Goal: Task Accomplishment & Management: Complete application form

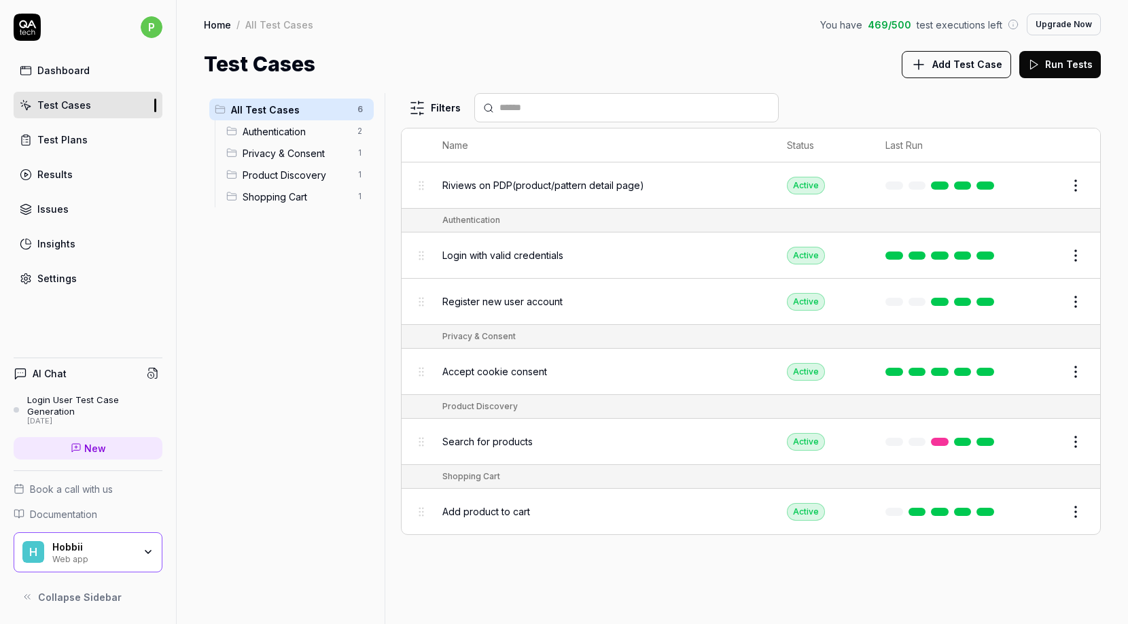
click at [58, 445] on link "New" at bounding box center [88, 448] width 149 height 22
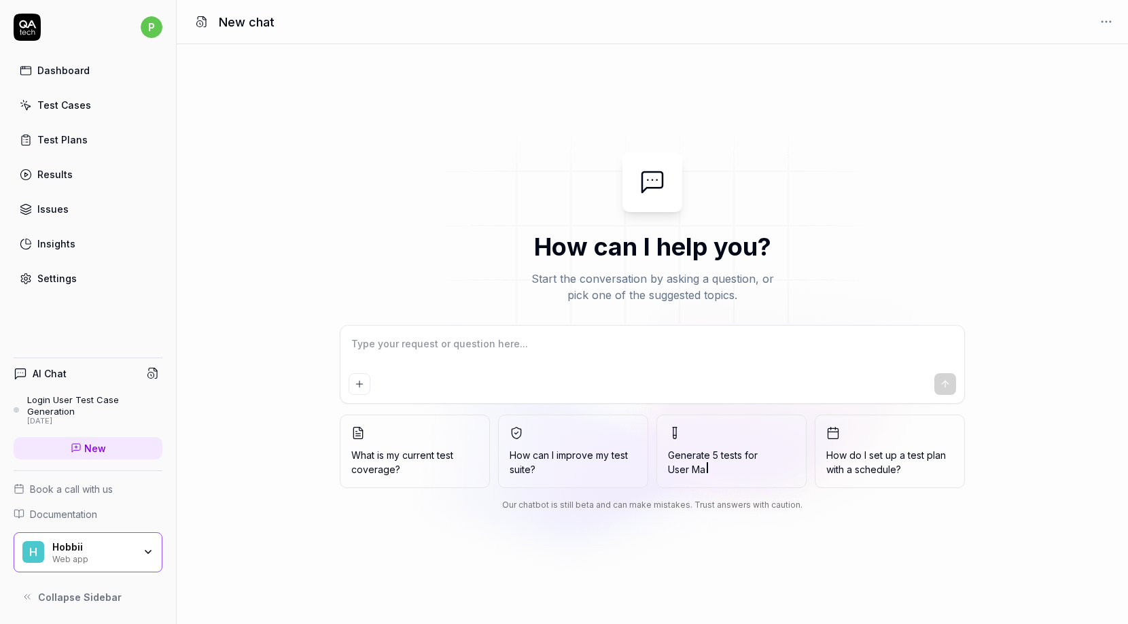
click at [394, 347] on textarea at bounding box center [653, 351] width 608 height 34
click at [396, 346] on textarea at bounding box center [653, 351] width 608 height 34
type textarea "*"
type textarea "t"
type textarea "*"
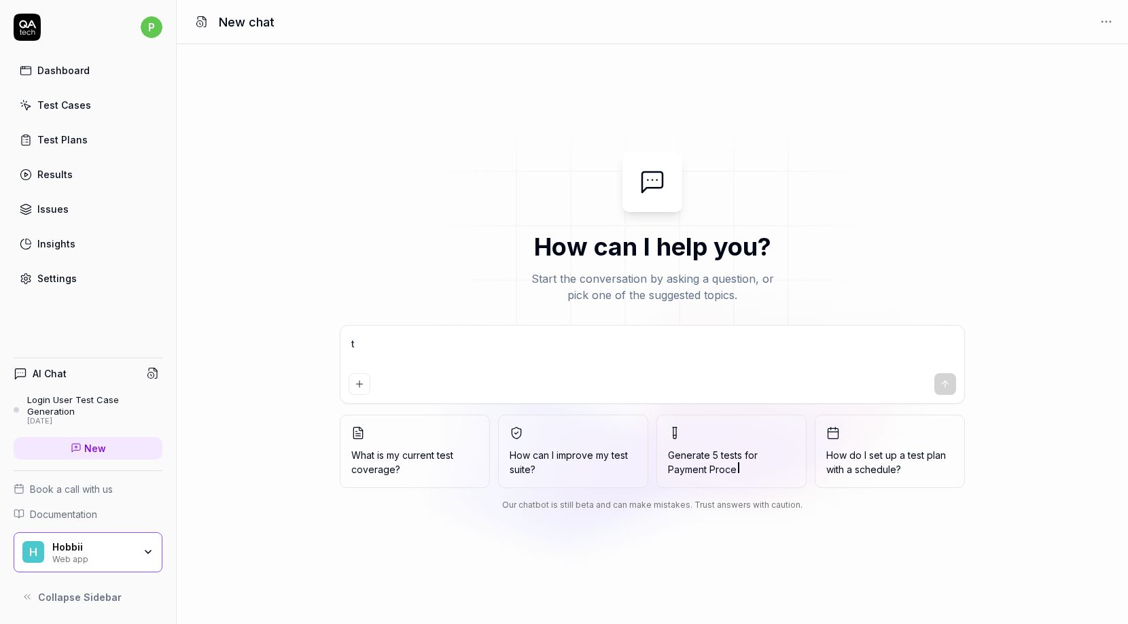
type textarea "te"
type textarea "*"
type textarea "tes"
type textarea "*"
type textarea "test"
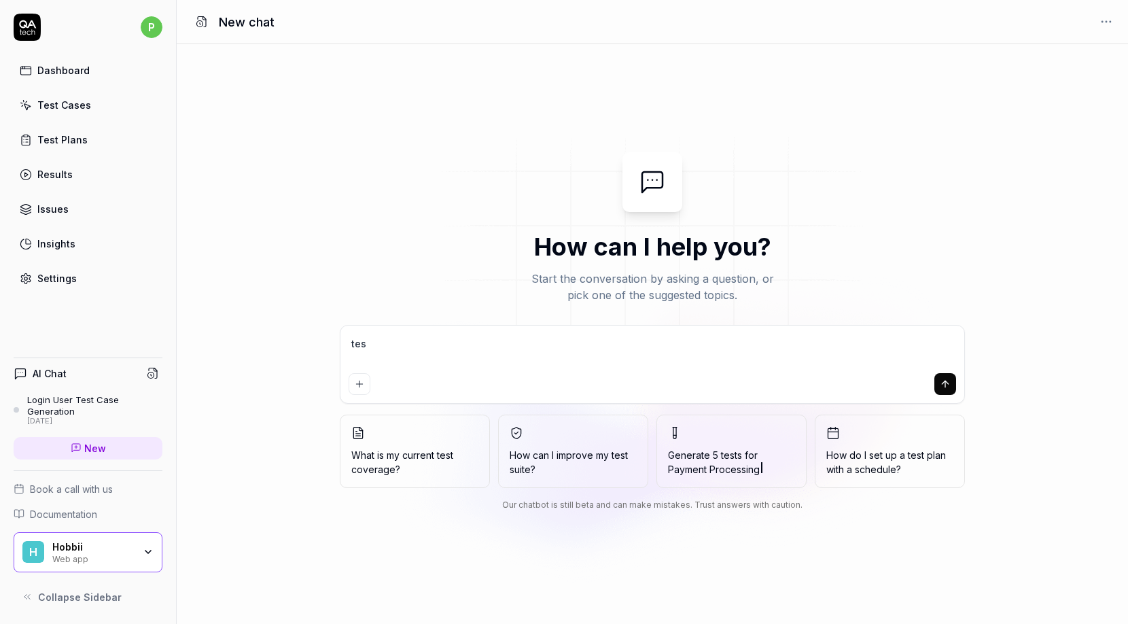
type textarea "*"
type textarea "test"
type textarea "*"
type textarea "test t"
type textarea "*"
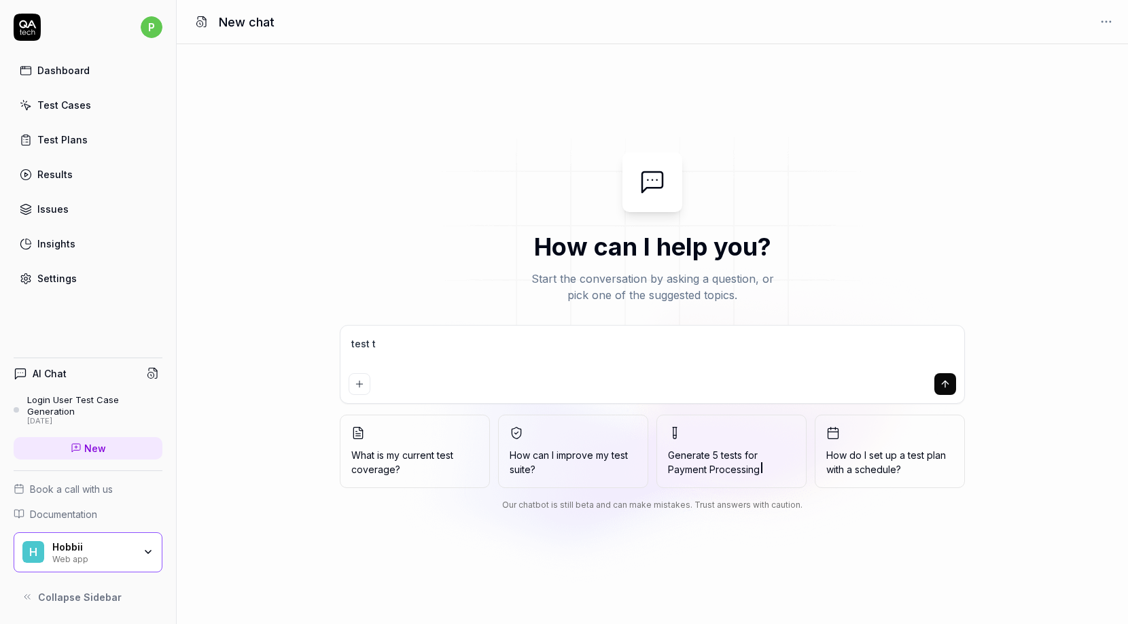
type textarea "test th"
type textarea "*"
type textarea "test the"
type textarea "*"
type textarea "test the"
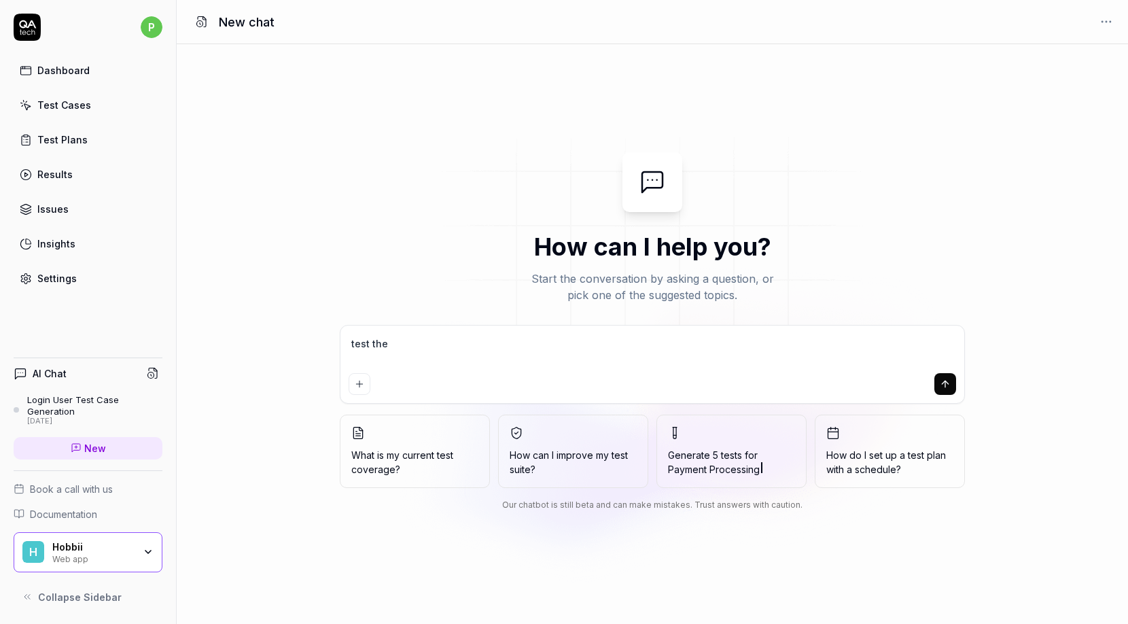
type textarea "*"
type textarea "test the"
type textarea "*"
type textarea "test th"
type textarea "*"
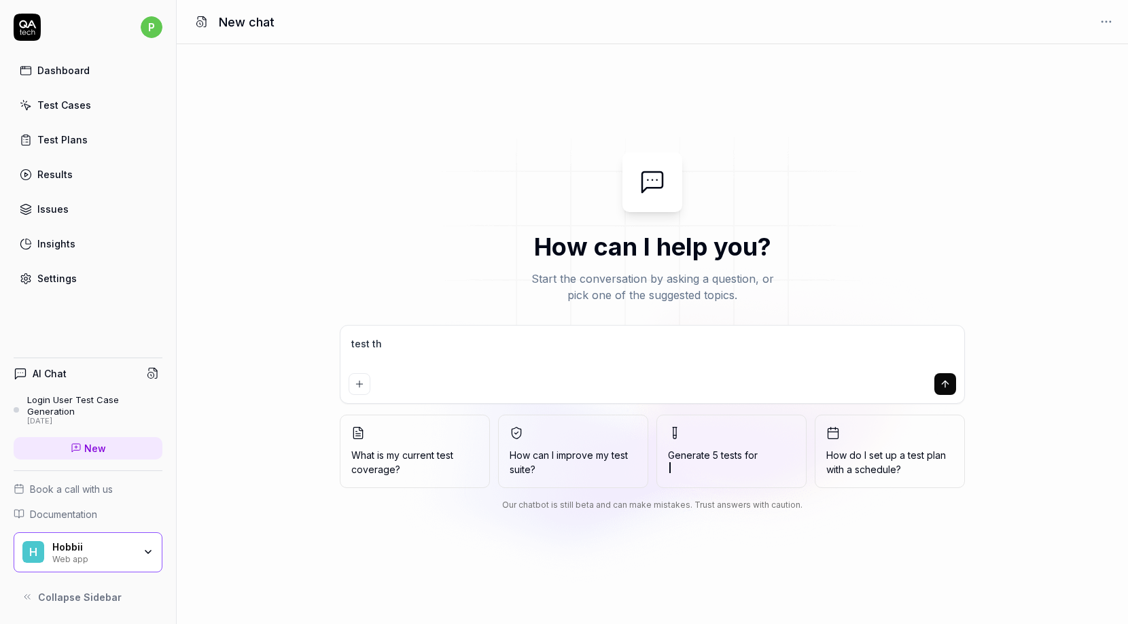
type textarea "test t"
type textarea "*"
type textarea "test"
type textarea "*"
type textarea "test"
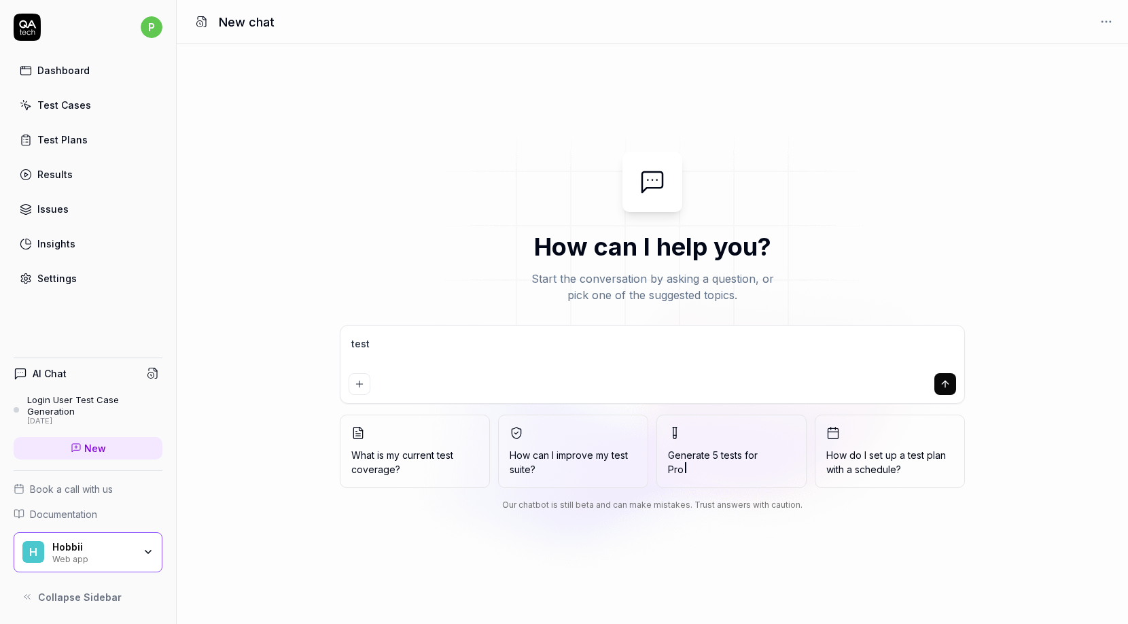
type textarea "*"
type textarea "tes"
type textarea "*"
type textarea "te"
type textarea "*"
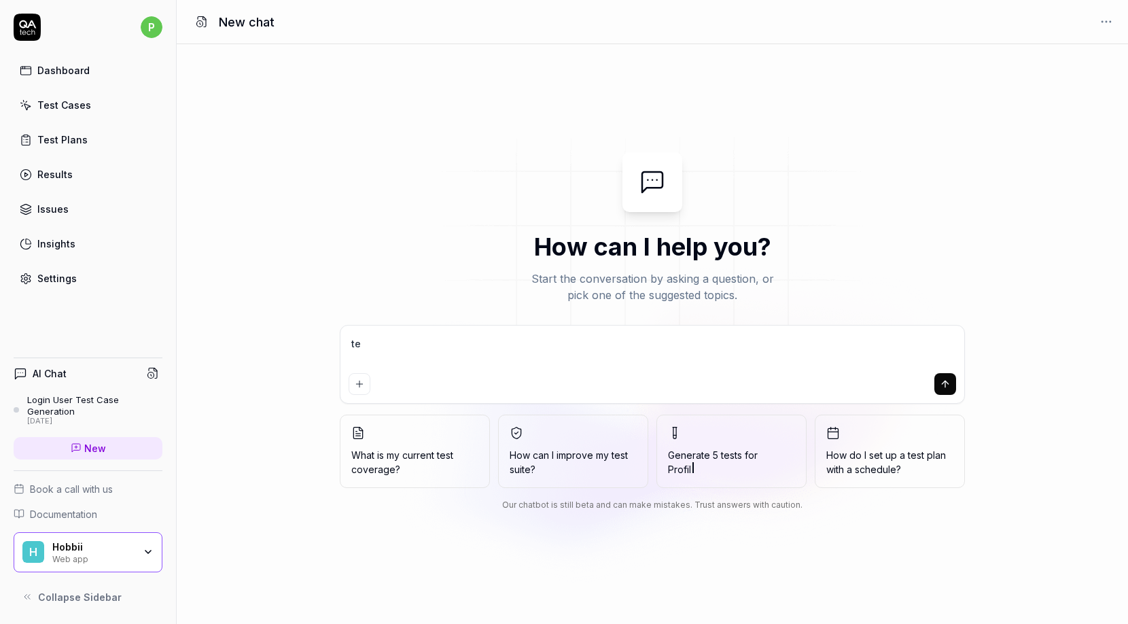
type textarea "t"
type textarea "*"
click at [85, 101] on div "Test Cases" at bounding box center [64, 105] width 54 height 14
type textarea "*"
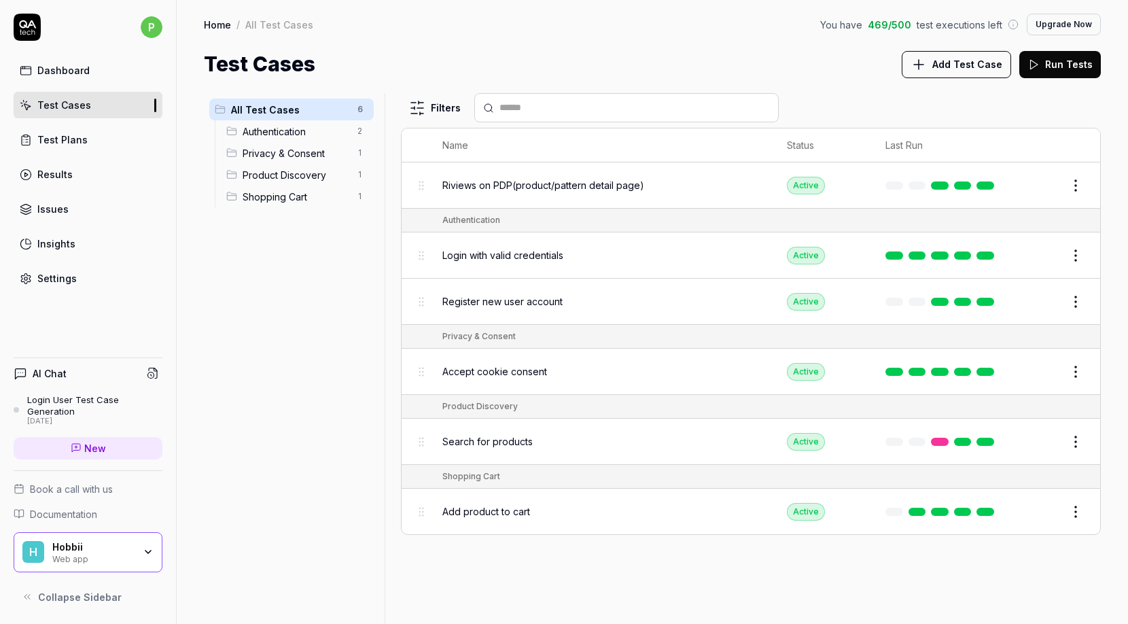
click at [962, 70] on span "Add Test Case" at bounding box center [968, 64] width 70 height 14
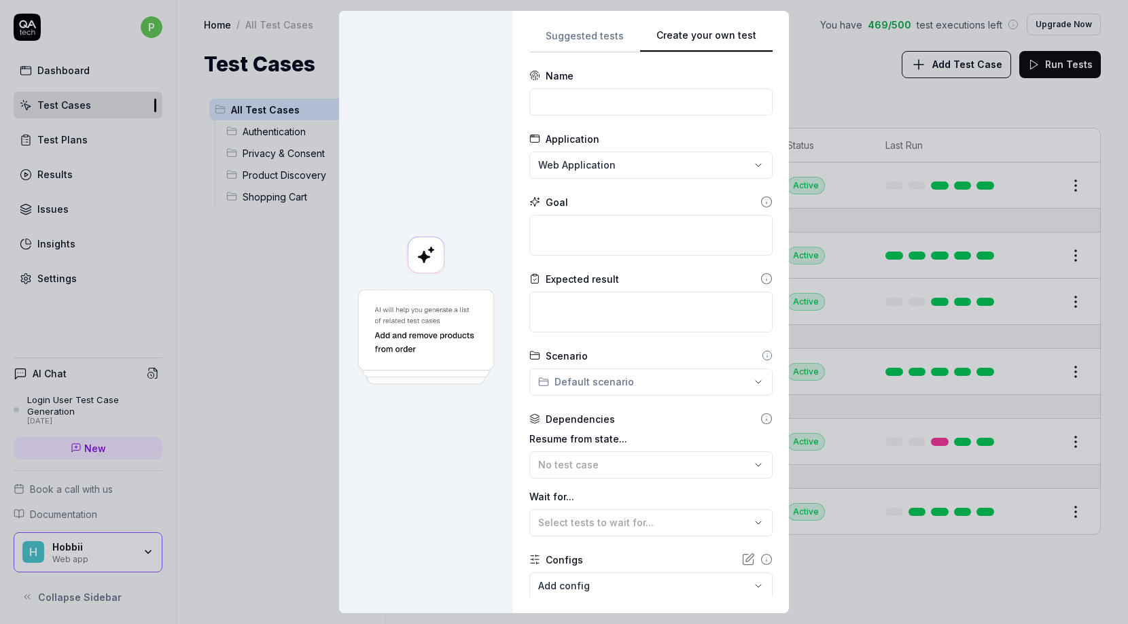
click at [742, 163] on div "**********" at bounding box center [651, 312] width 243 height 570
click at [595, 97] on input at bounding box center [651, 101] width 243 height 27
type input "Price is visible on PDP(Product detail page)"
click at [606, 238] on textarea at bounding box center [651, 235] width 243 height 41
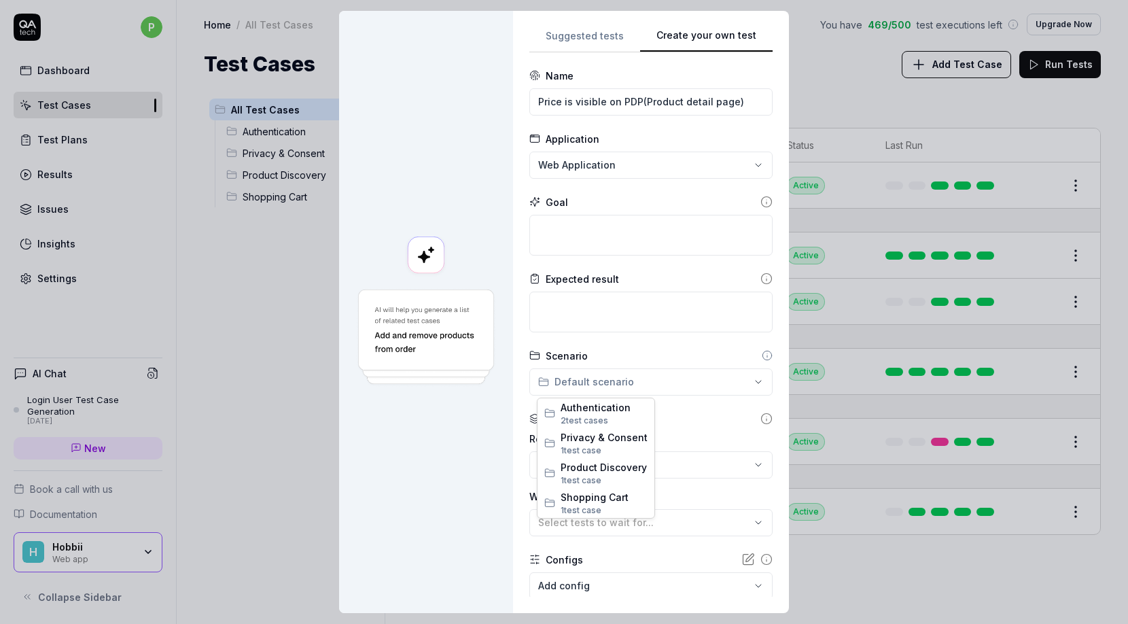
click at [552, 383] on div "**********" at bounding box center [564, 312] width 1128 height 624
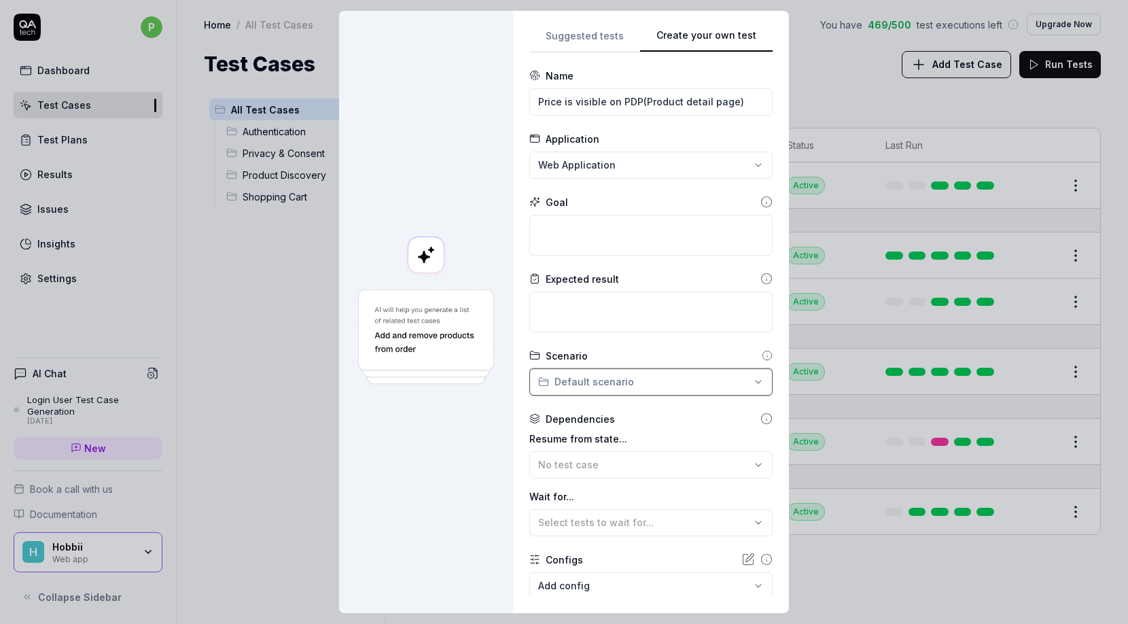
click at [564, 371] on div "**********" at bounding box center [564, 312] width 1128 height 624
click at [561, 229] on textarea at bounding box center [651, 235] width 243 height 41
type textarea "*"
type textarea "M"
type textarea "*"
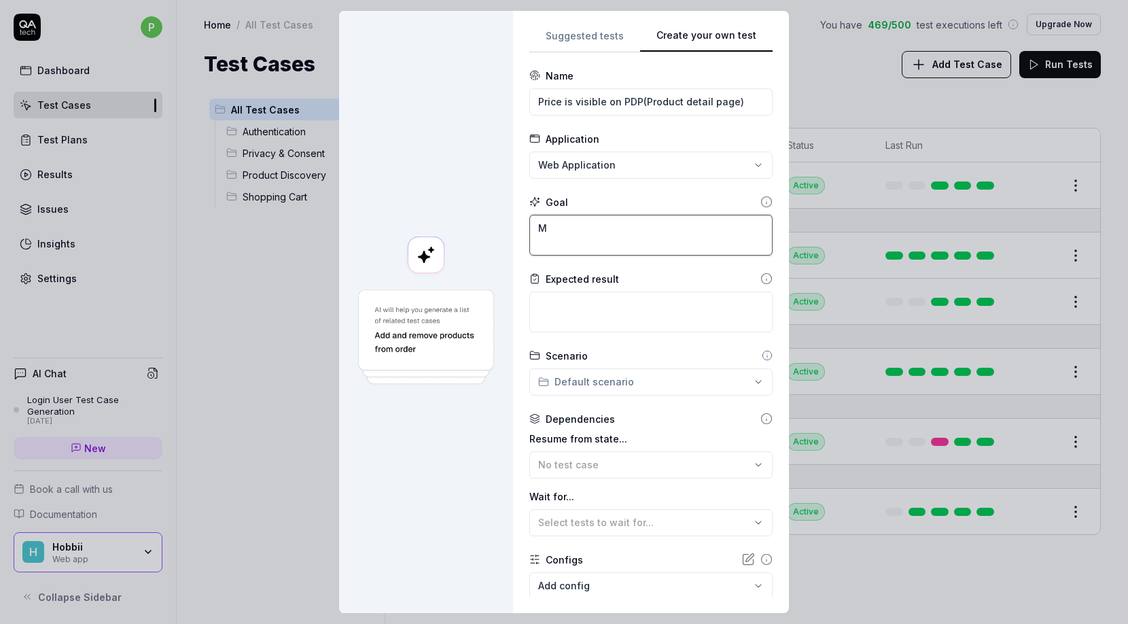
type textarea "Ma"
type textarea "*"
type textarea "Mak"
type textarea "*"
type textarea "Make"
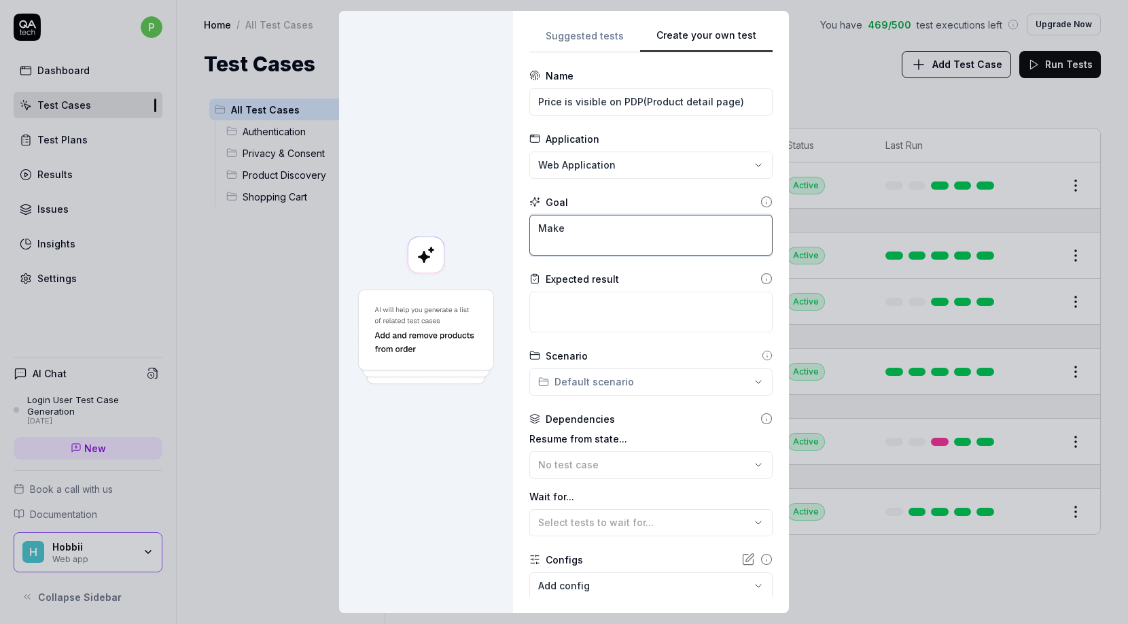
type textarea "*"
type textarea "Make"
type textarea "*"
type textarea "Make s"
type textarea "*"
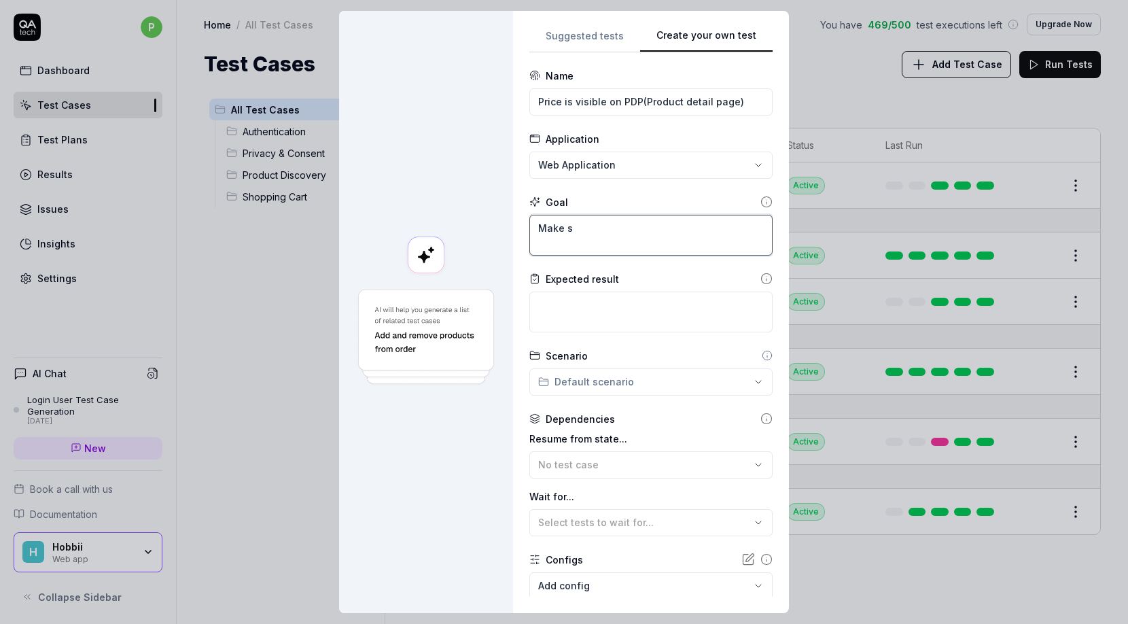
type textarea "Make su"
type textarea "*"
type textarea "Make sur"
type textarea "*"
type textarea "Make sure"
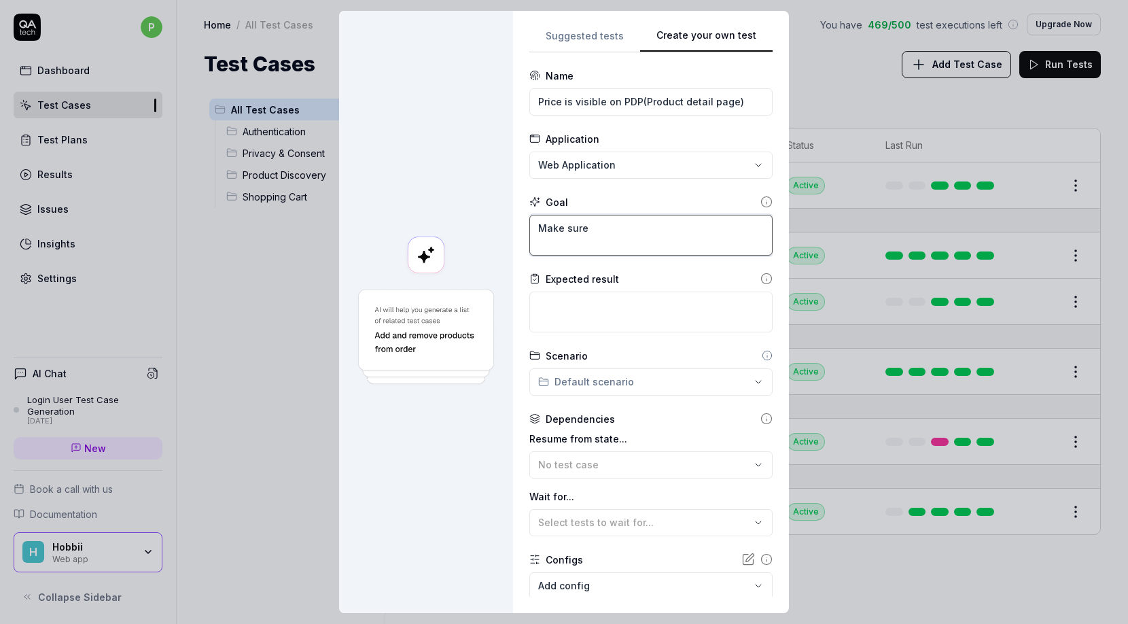
type textarea "*"
type textarea "Make sure"
type textarea "*"
type textarea "Make sure p"
type textarea "*"
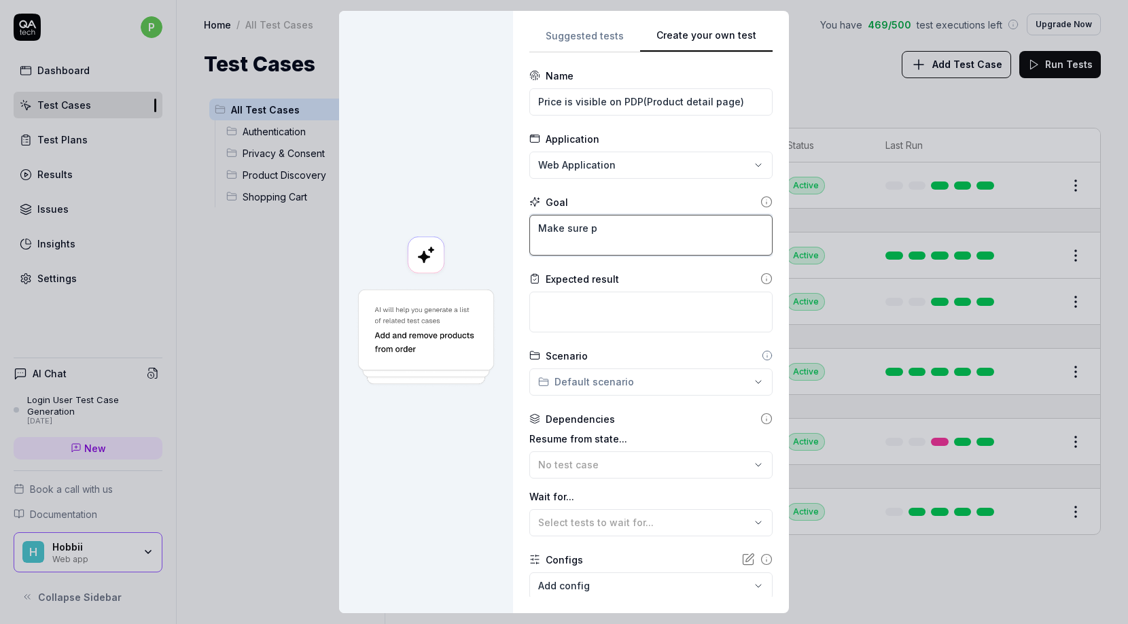
type textarea "Make sure pr"
type textarea "*"
type textarea "Make sure pri"
type textarea "*"
type textarea "Make sure pric"
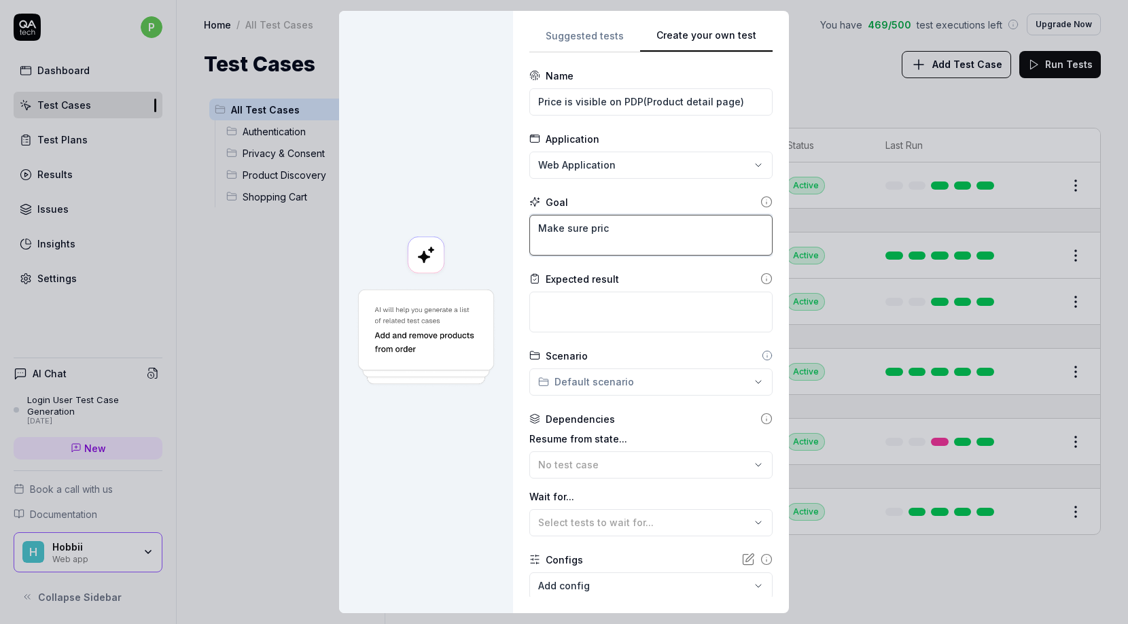
type textarea "*"
type textarea "Make sure price"
type textarea "*"
type textarea "Make sure price"
type textarea "*"
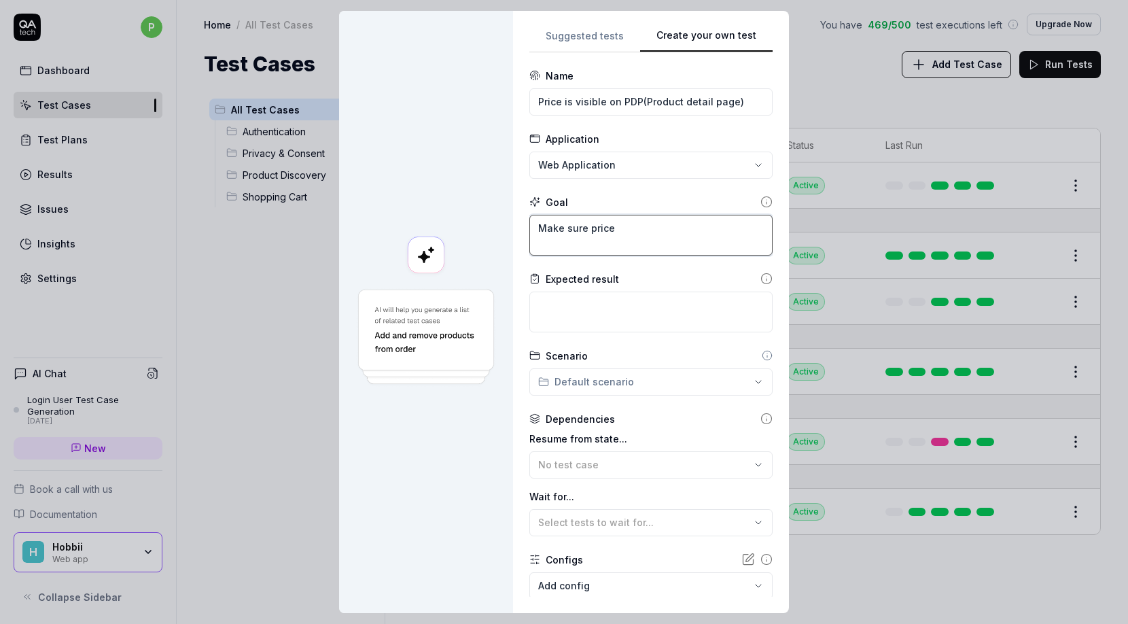
type textarea "Make sure price i"
type textarea "*"
type textarea "Make sure price is"
type textarea "*"
type textarea "Make sure price is"
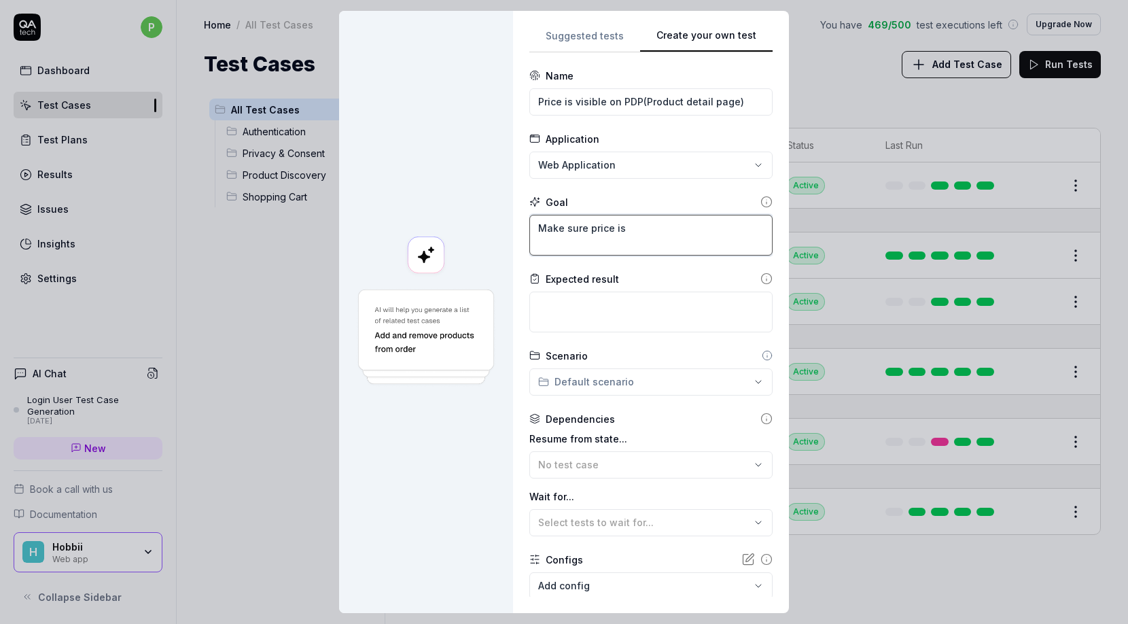
type textarea "*"
type textarea "Make sure price is v"
type textarea "*"
type textarea "Make sure price is vi"
type textarea "*"
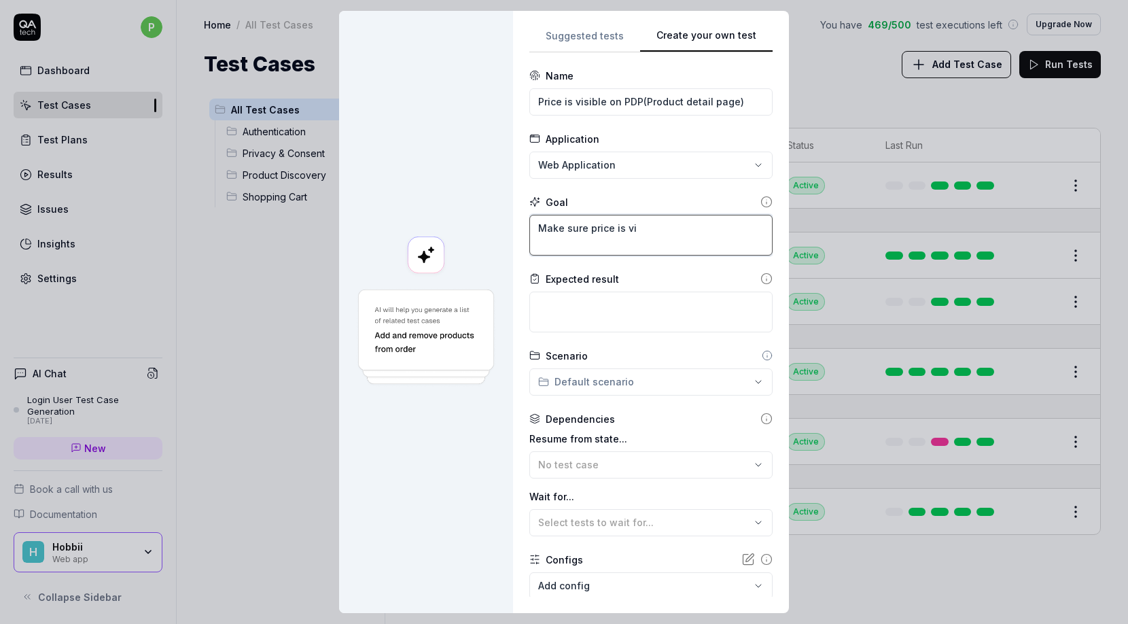
type textarea "Make sure price is vis"
type textarea "*"
type textarea "Make sure price is vi"
type textarea "*"
type textarea "Make sure price is v"
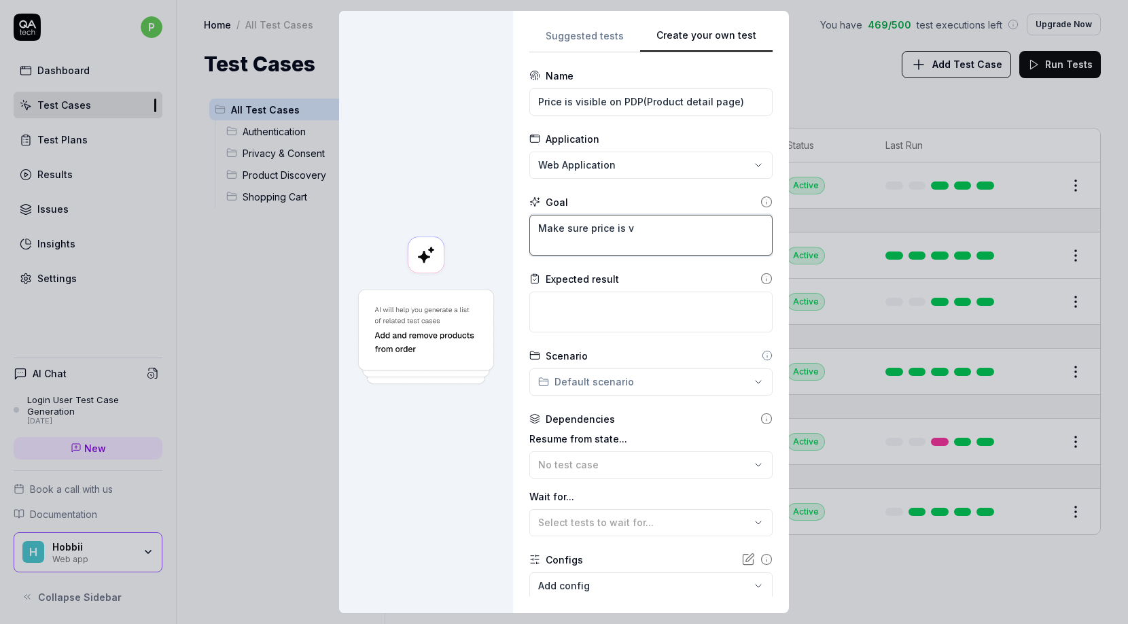
type textarea "*"
type textarea "Make sure price is"
type textarea "*"
type textarea "Make sure price is"
type textarea "*"
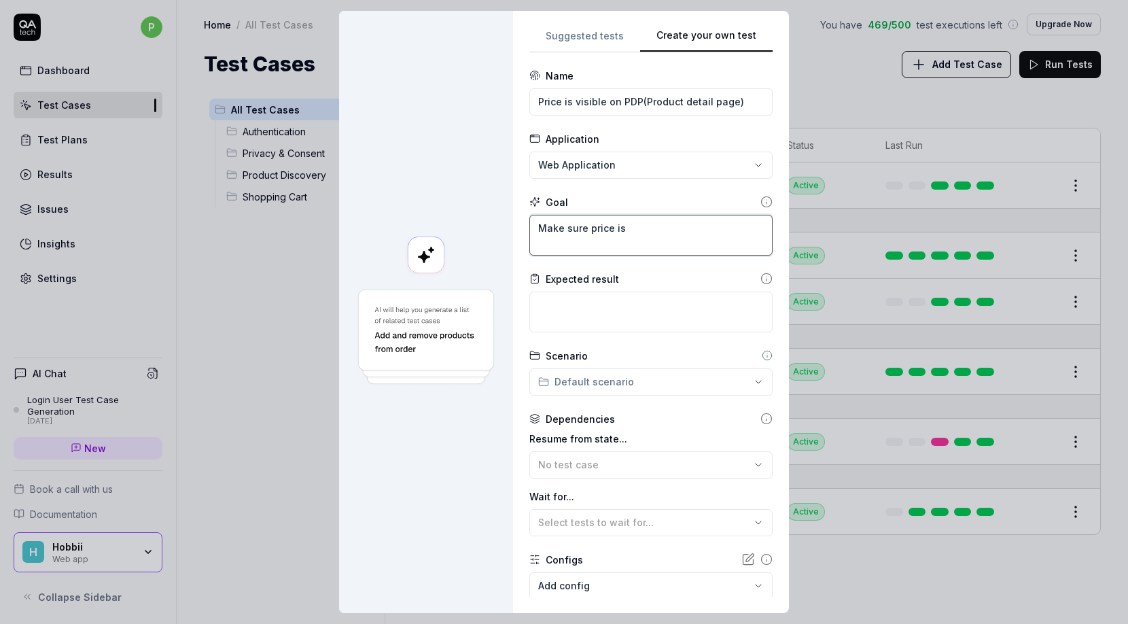
type textarea "Make sure price is"
type textarea "*"
type textarea "Make sure price is"
type textarea "*"
type textarea "Make sure price i"
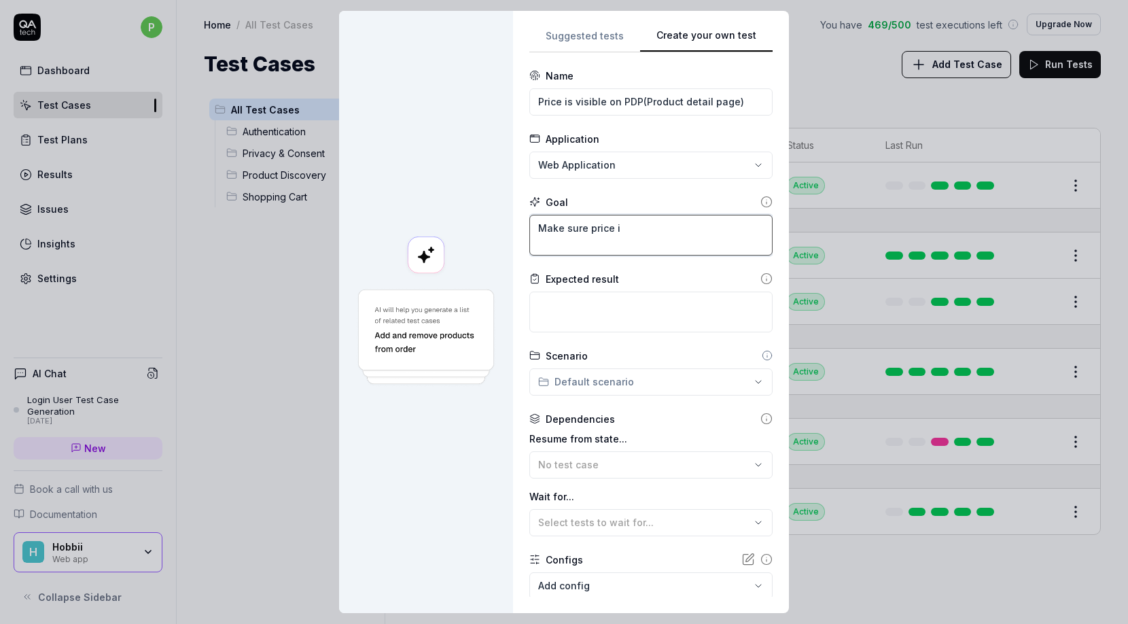
type textarea "*"
type textarea "Make sure price"
type textarea "*"
type textarea "Make sure price i"
type textarea "*"
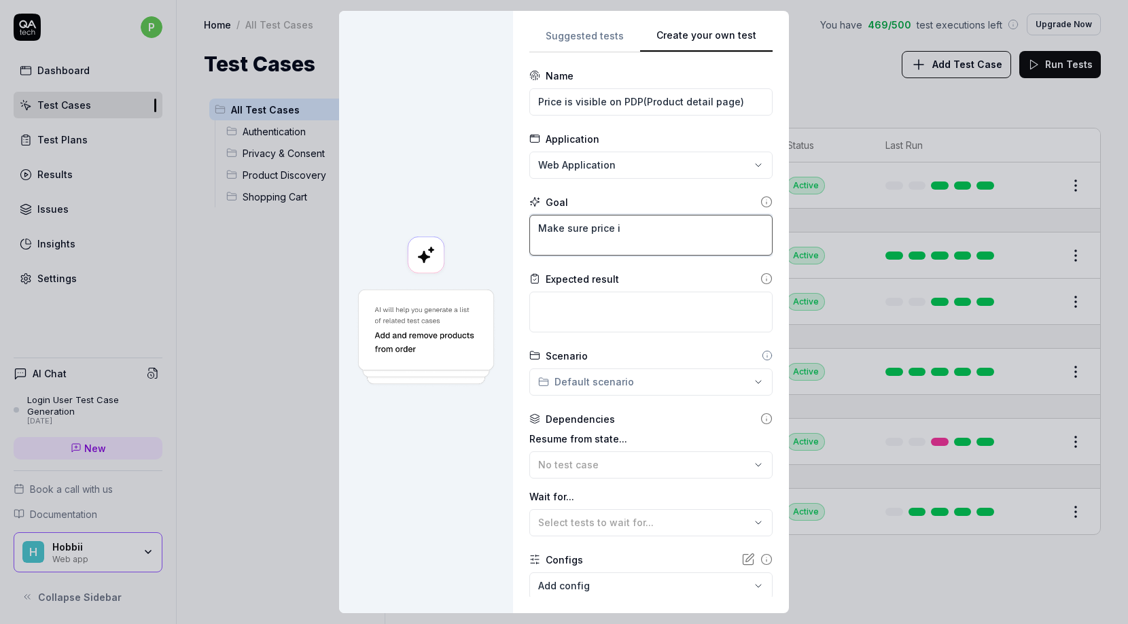
type textarea "Make sure price is"
type textarea "*"
type textarea "Make sure price is"
type textarea "*"
type textarea "Make sure price is a"
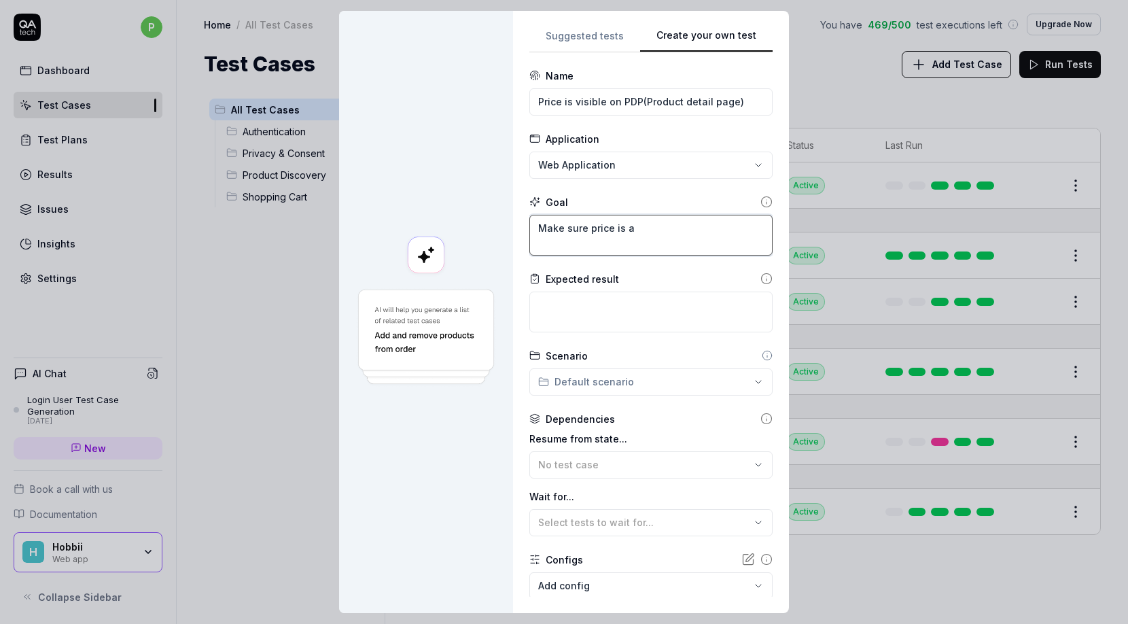
type textarea "*"
type textarea "Make sure price is av"
type textarea "*"
type textarea "Make sure price is ava"
type textarea "*"
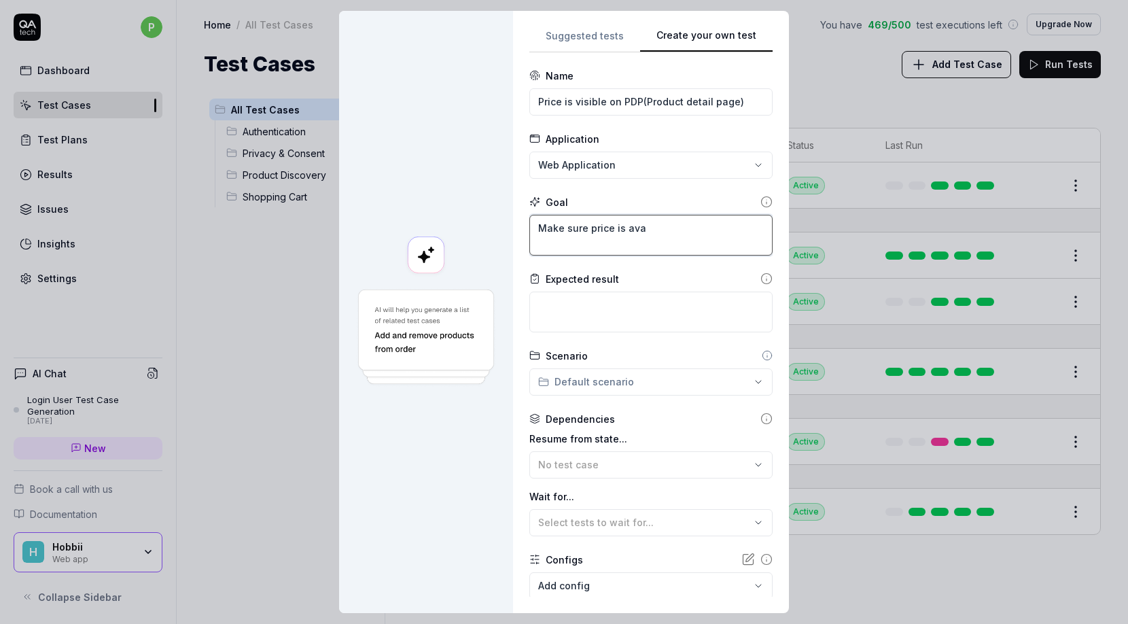
type textarea "Make sure price is avai"
type textarea "*"
type textarea "Make sure price is avail"
type textarea "*"
type textarea "Make sure price is availa"
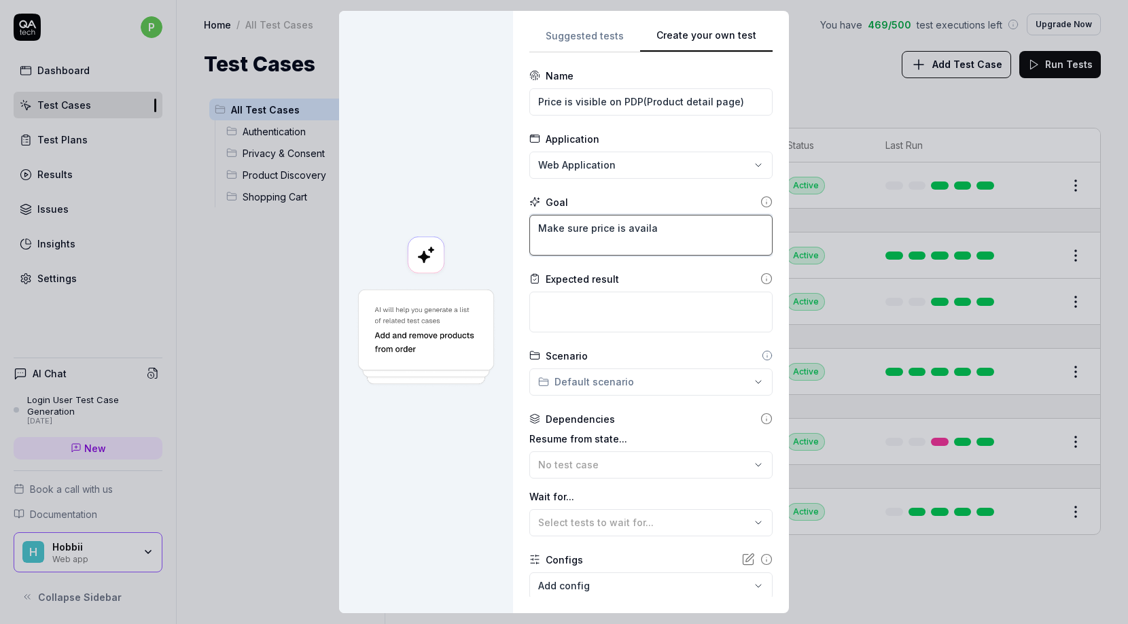
type textarea "*"
type textarea "Make sure price is availaa"
type textarea "*"
type textarea "Make sure price is availa"
type textarea "*"
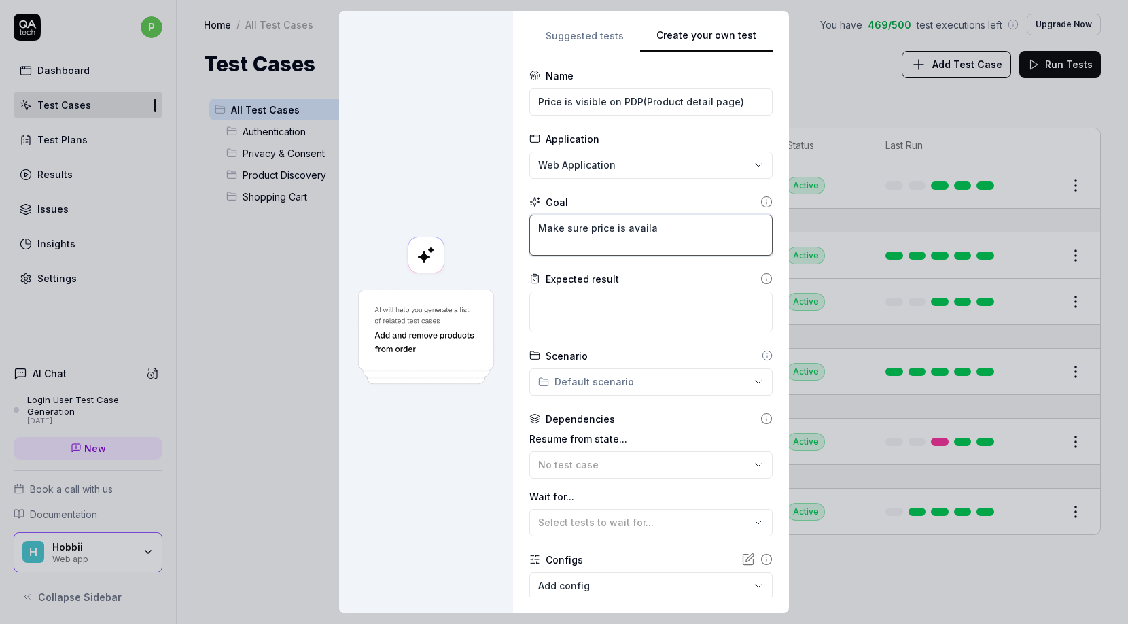
type textarea "Make sure price is avail"
type textarea "*"
type textarea "Make sure price is availa"
type textarea "*"
type textarea "Make sure price is availab"
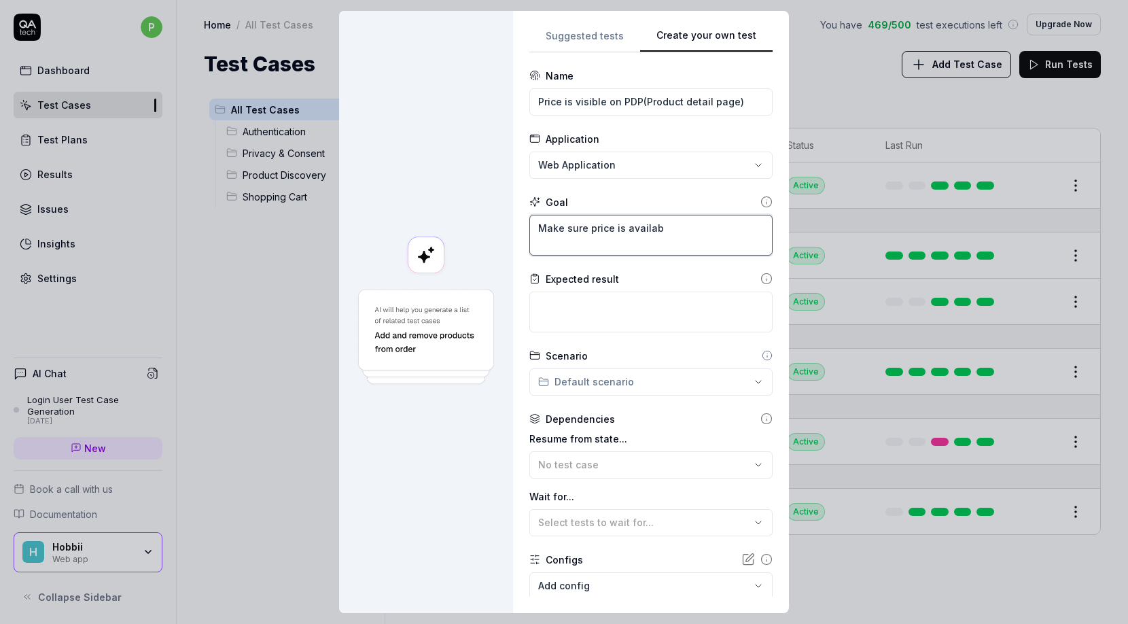
type textarea "*"
type textarea "Make sure price is availabl"
type textarea "*"
type textarea "Make sure price is available"
type textarea "*"
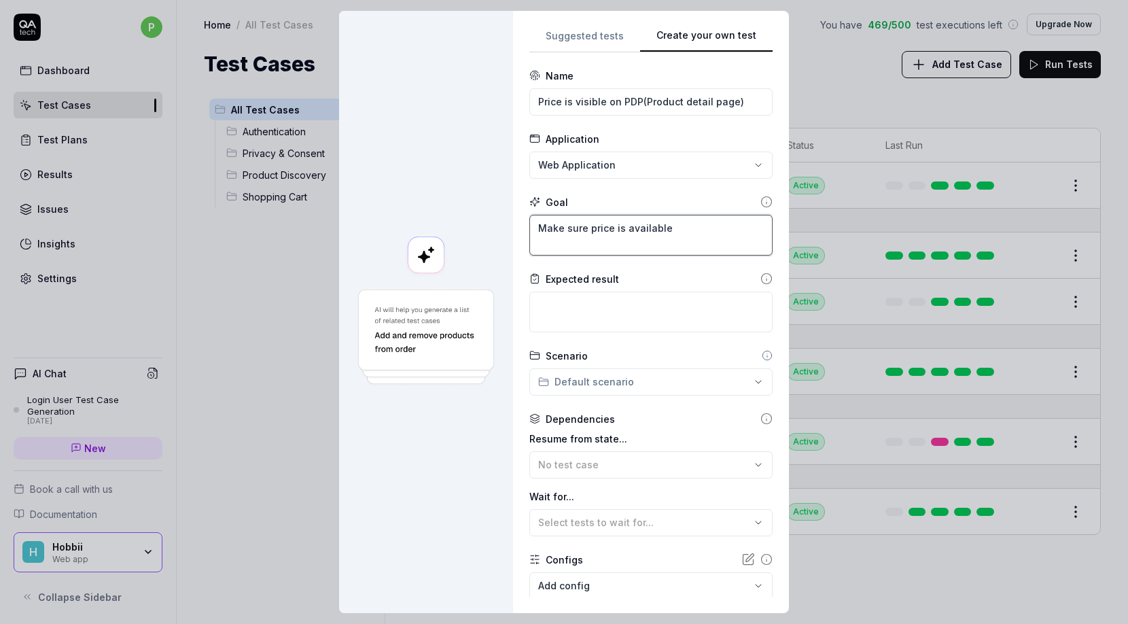
type textarea "Make sure price is availabl"
type textarea "*"
type textarea "Make sure price is availab"
type textarea "*"
type textarea "Make sure price is availa"
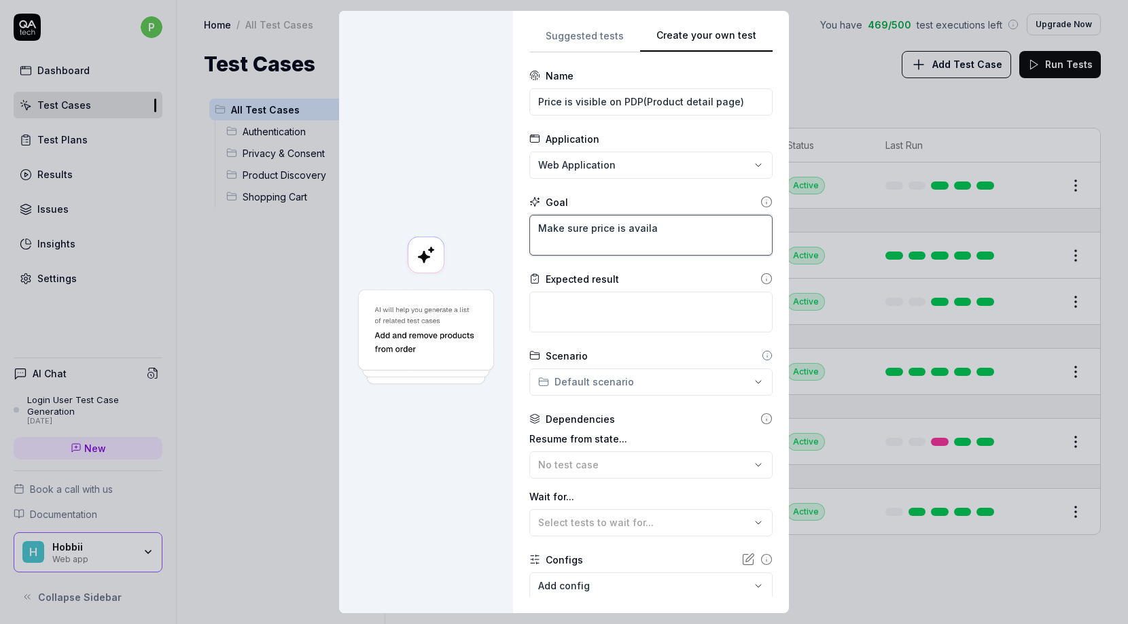
type textarea "*"
type textarea "Make sure price is avail"
type textarea "*"
type textarea "Make sure price is avai"
type textarea "*"
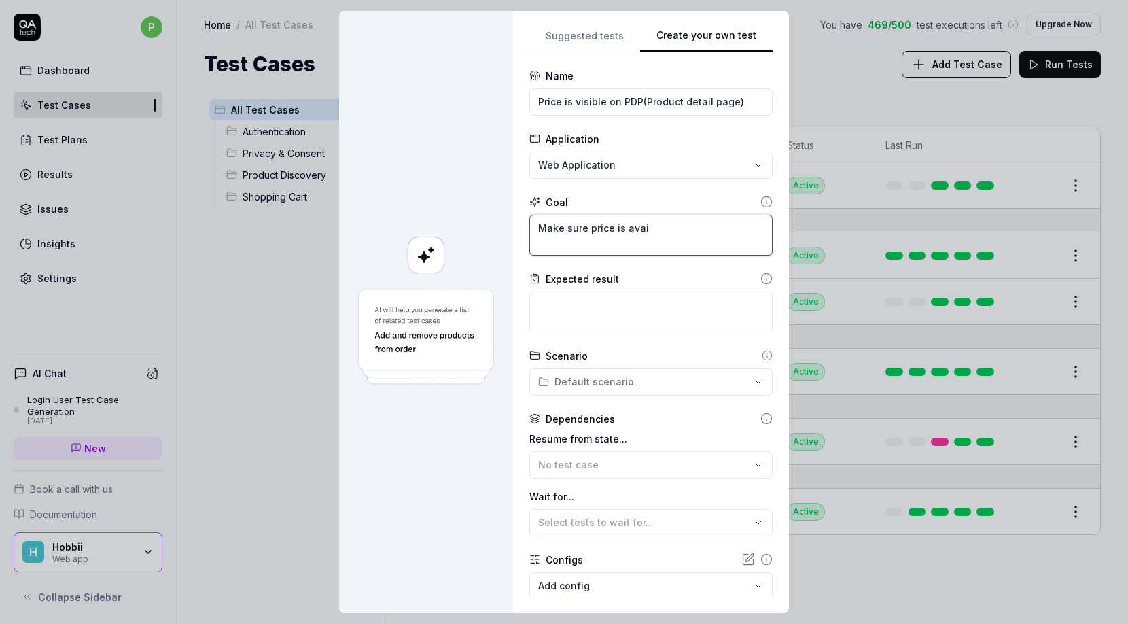
type textarea "Make sure price is ava"
type textarea "*"
type textarea "Make sure price is av"
type textarea "*"
type textarea "Make sure price is a"
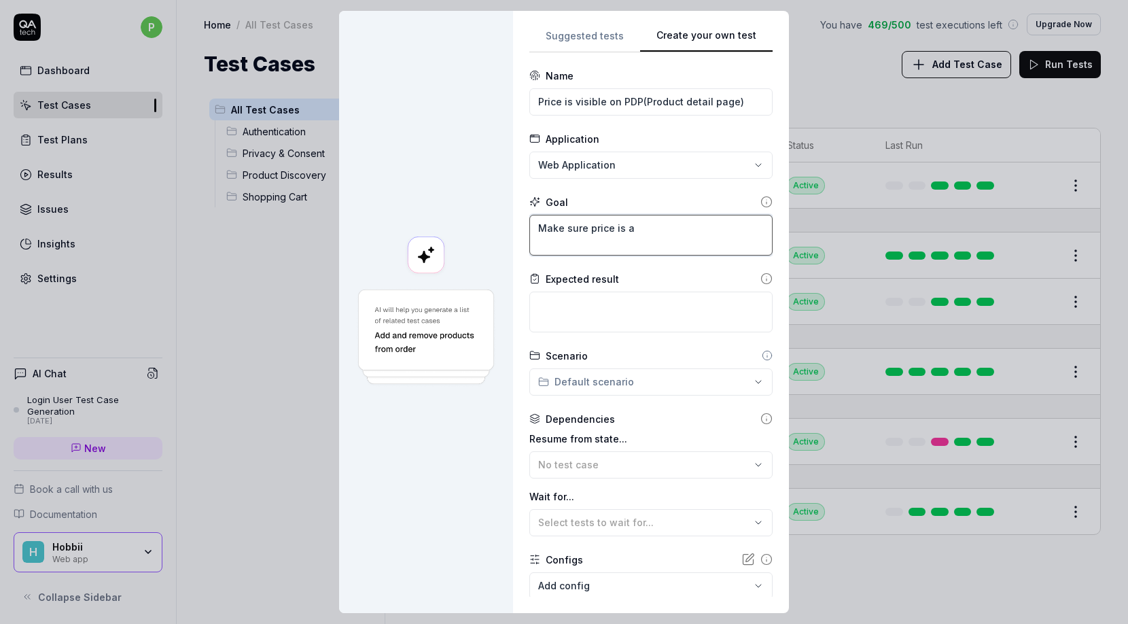
type textarea "*"
type textarea "Make sure price is"
type textarea "*"
type textarea "Make sure price is v"
type textarea "*"
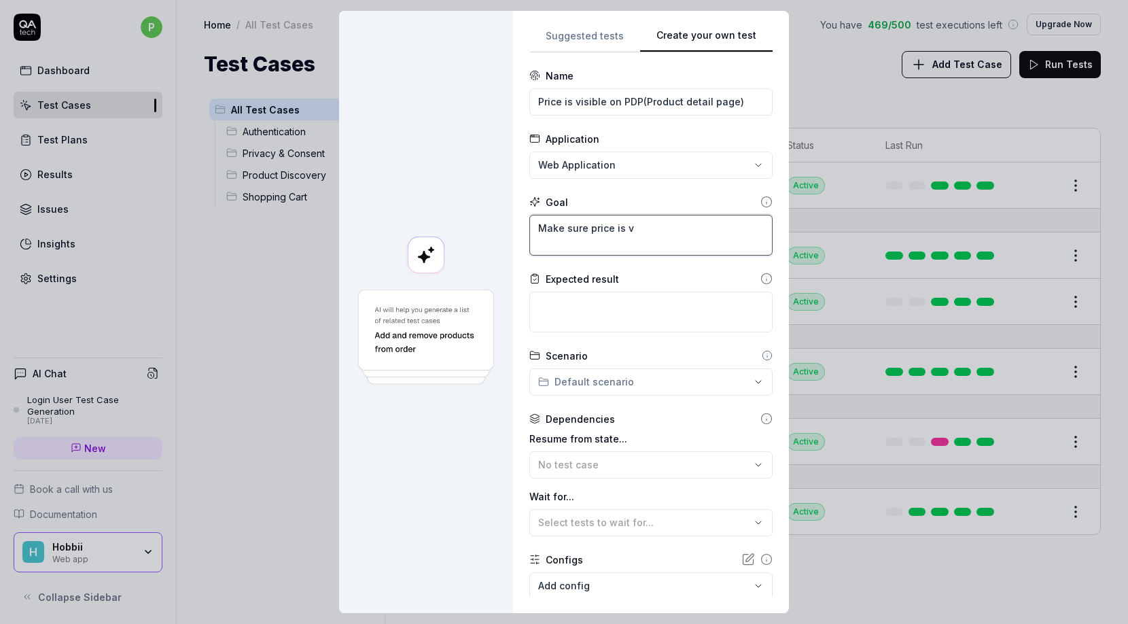
type textarea "Make sure price is vi"
type textarea "*"
type textarea "Make sure price is vis"
type textarea "*"
type textarea "Make sure price is visi"
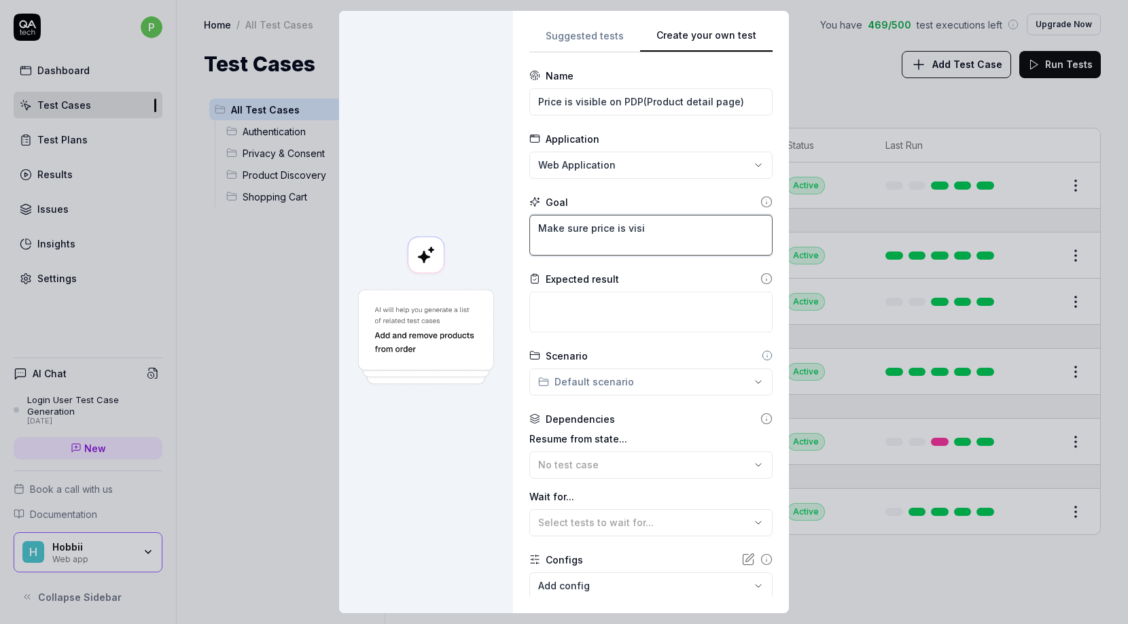
type textarea "*"
type textarea "Make sure price is visib"
type textarea "*"
type textarea "Make sure price is visibl"
type textarea "*"
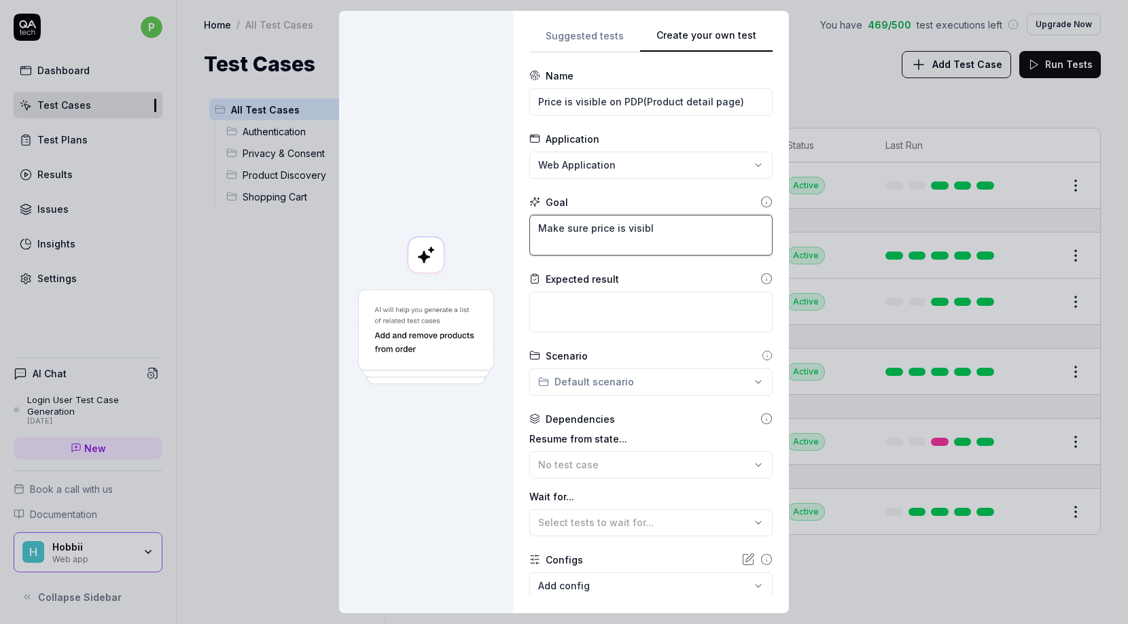
type textarea "Make sure price is visible"
type textarea "*"
type textarea "Make sure price is visible"
type textarea "*"
type textarea "Make sure price is visible i"
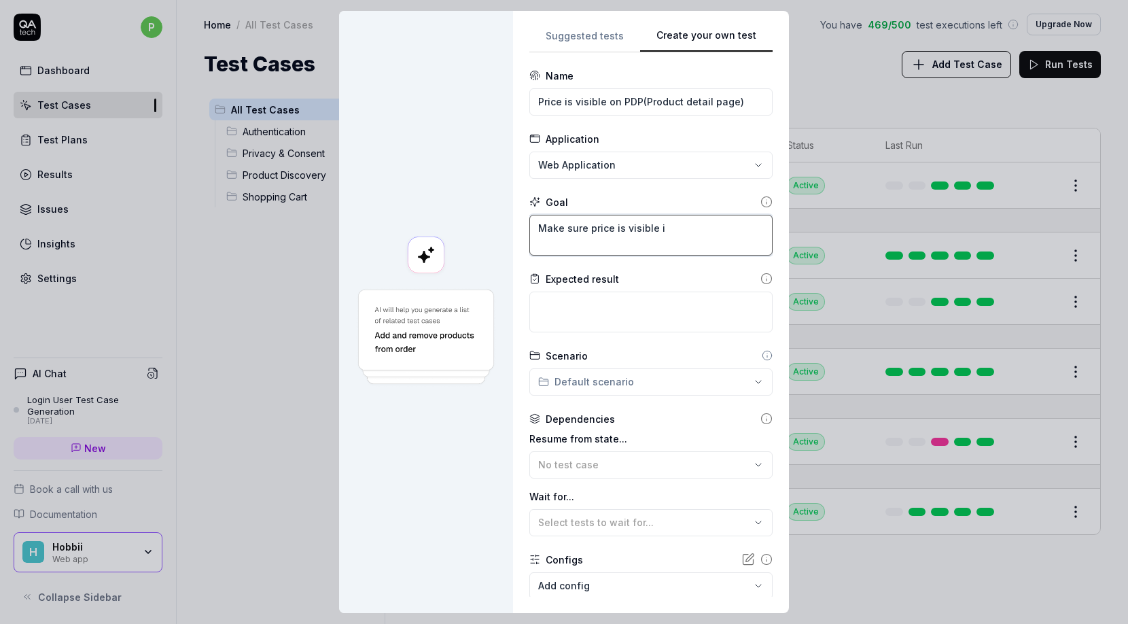
type textarea "*"
type textarea "Make sure price is visible in"
type textarea "*"
type textarea "Make sure price is visible in"
type textarea "*"
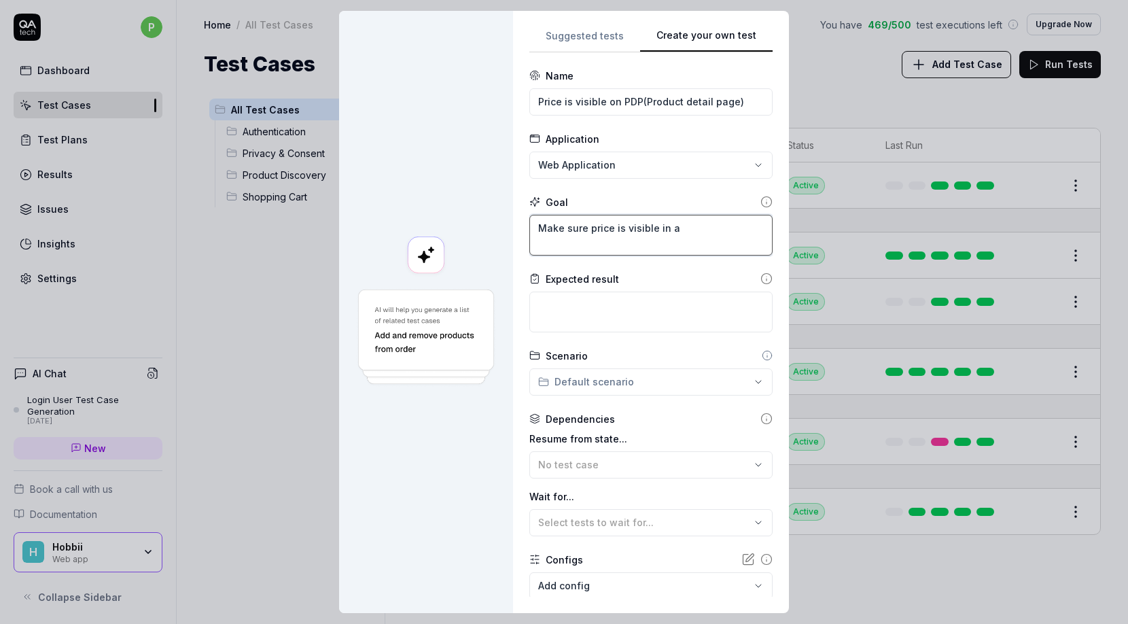
type textarea "Make sure price is visible in al"
type textarea "*"
type textarea "Make sure price is visible in all"
type textarea "*"
type textarea "Make sure price is visible in all"
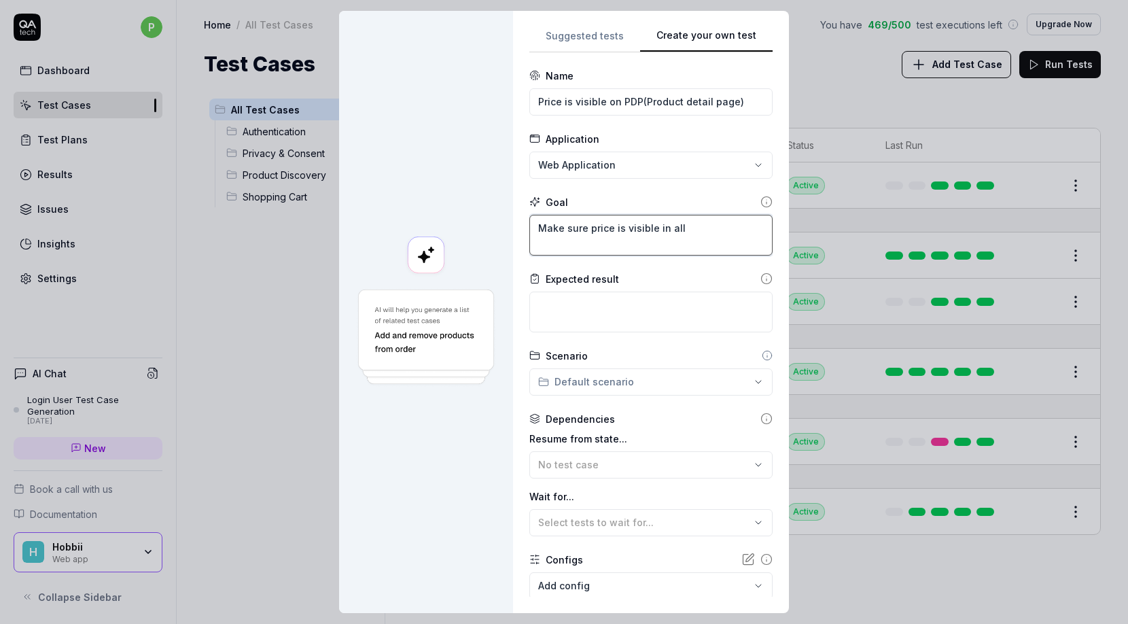
type textarea "*"
type textarea "Make sure price is visible in all p"
type textarea "*"
type textarea "Make sure price is visible in all pr"
type textarea "*"
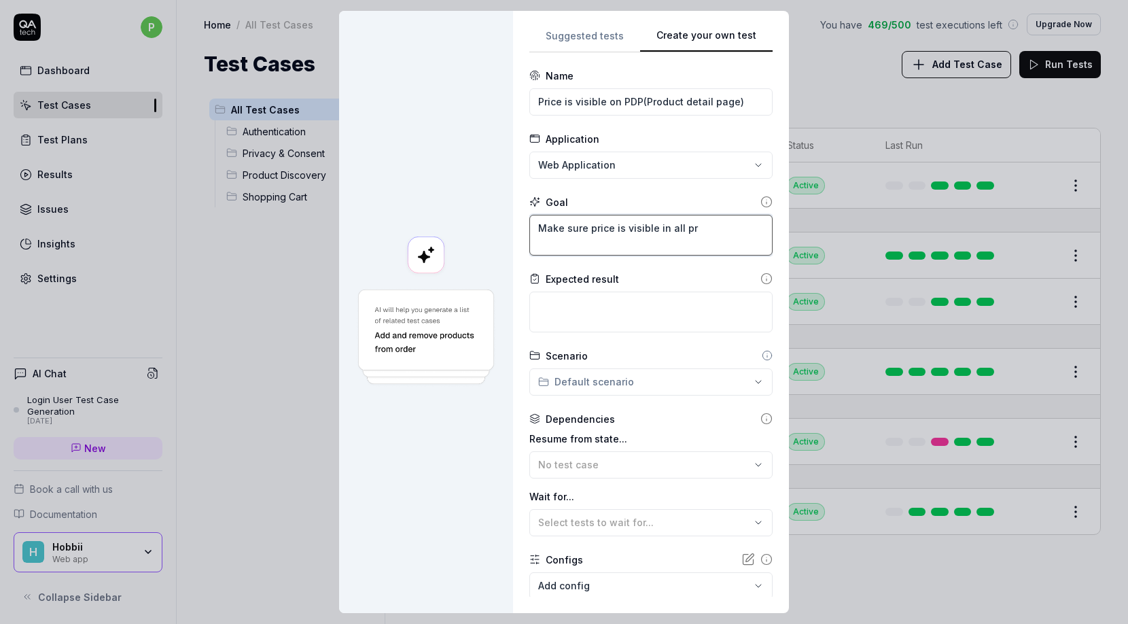
type textarea "Make sure price is visible in all pro"
type textarea "*"
type textarea "Make sure price is visible in all prod"
type textarea "*"
type textarea "Make sure price is visible in all produ"
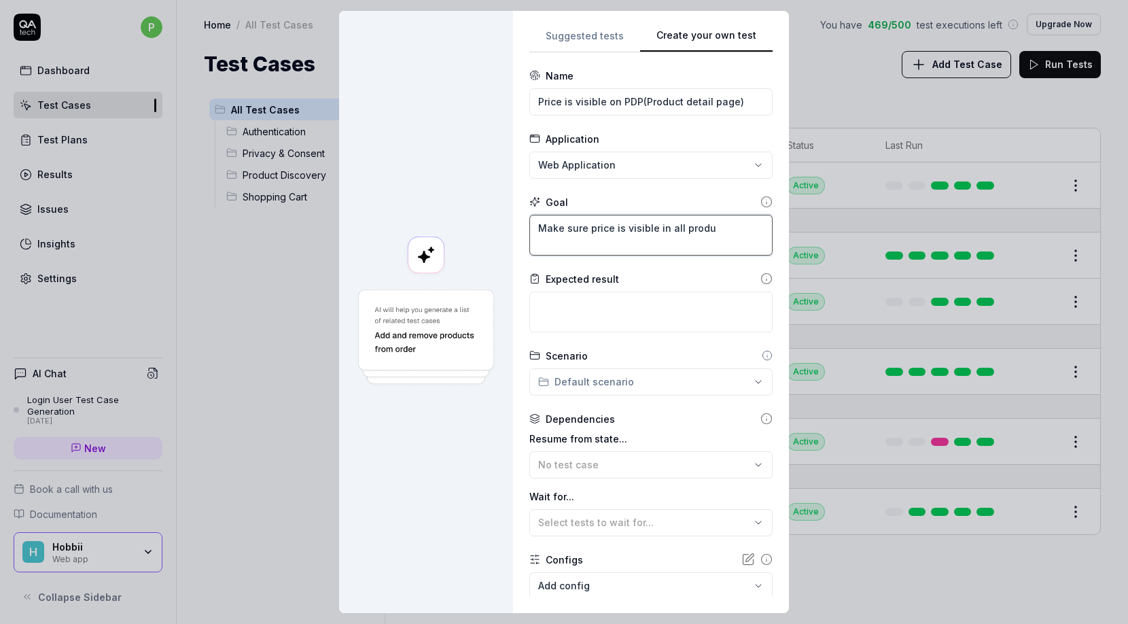
type textarea "*"
type textarea "Make sure price is visible in all produc"
type textarea "*"
type textarea "Make sure price is visible in all product"
type textarea "*"
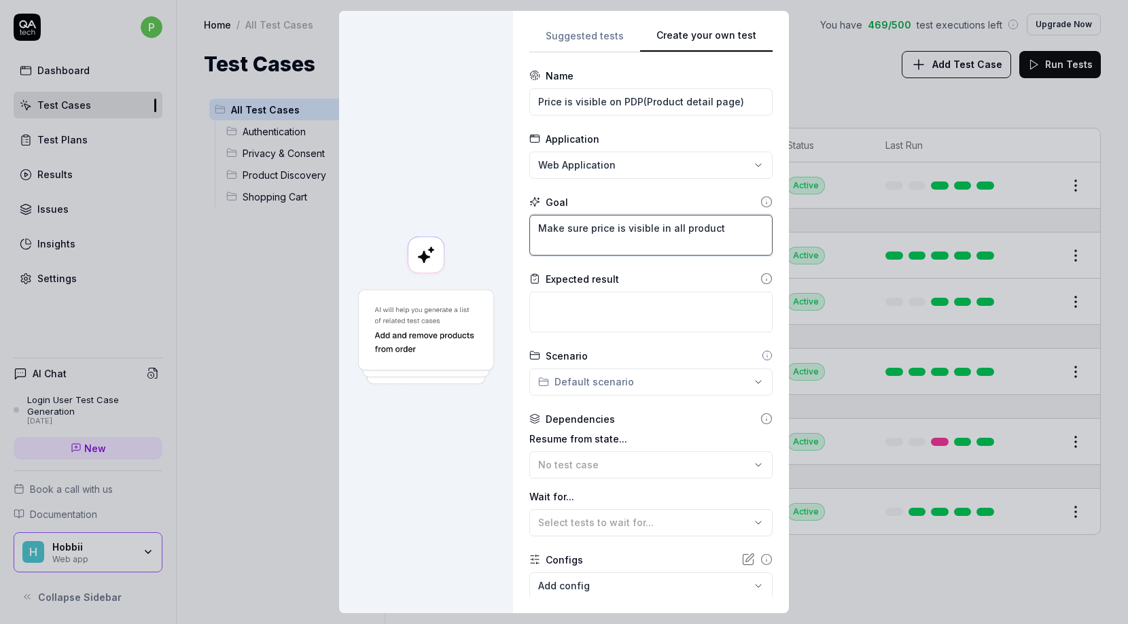
type textarea "Make sure price is visible in all product"
type textarea "*"
type textarea "Make sure price is visible in all product p"
type textarea "*"
type textarea "Make sure price is visible in all product pa"
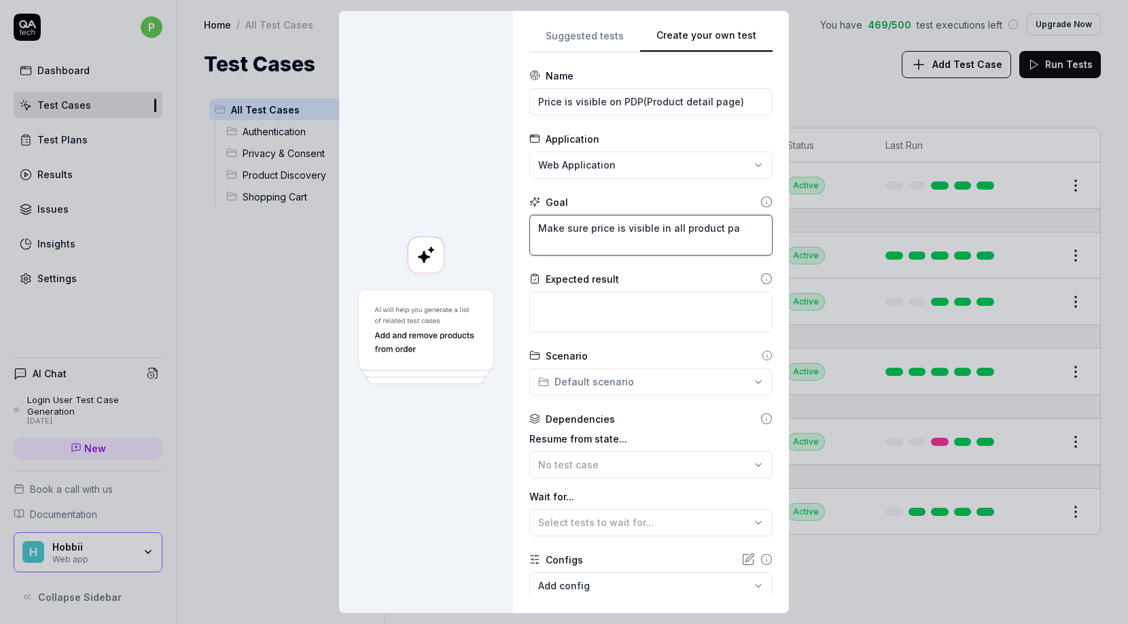
type textarea "*"
type textarea "Make sure price is visible in all product p"
type textarea "*"
type textarea "Make sure price is visible in all product"
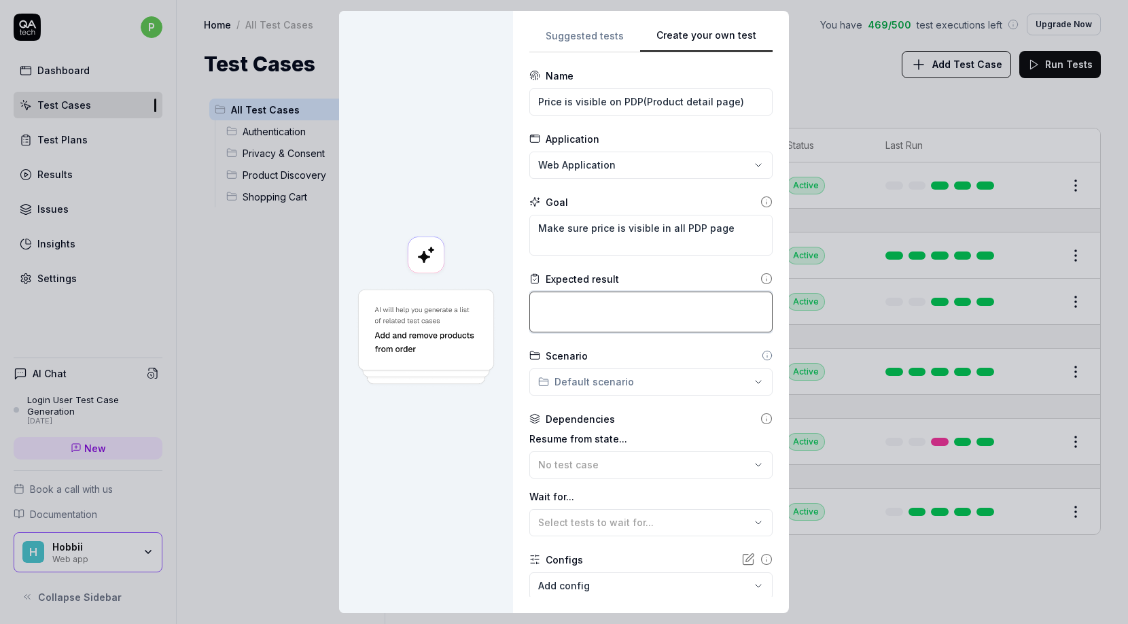
click at [551, 302] on textarea at bounding box center [651, 312] width 243 height 41
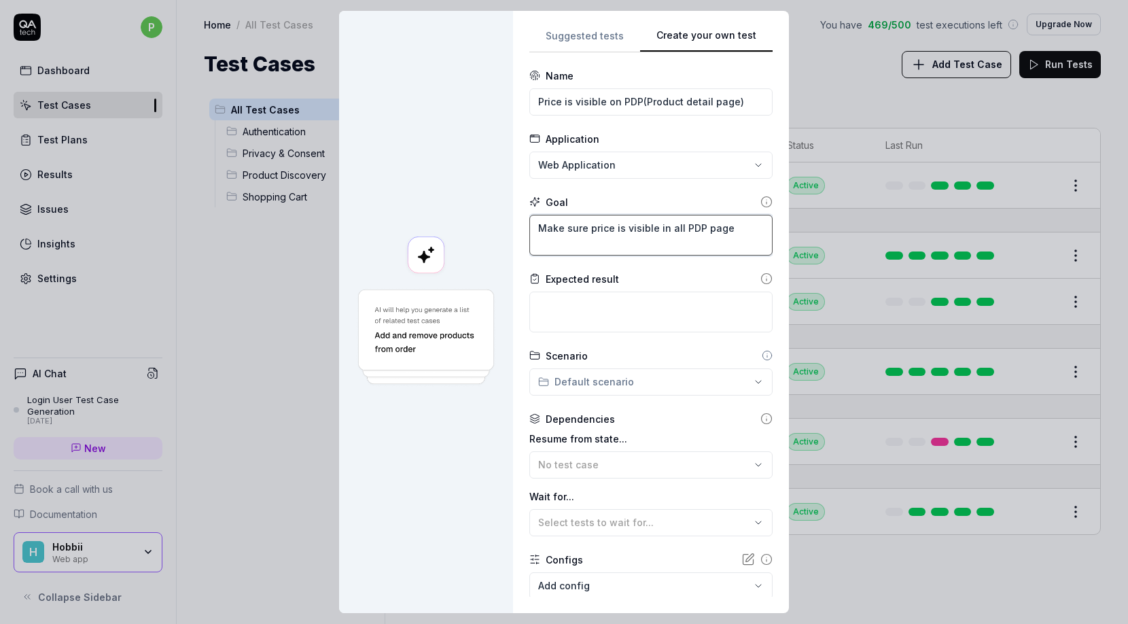
click at [687, 228] on textarea "Make sure price is visible in all PDP page" at bounding box center [651, 235] width 243 height 41
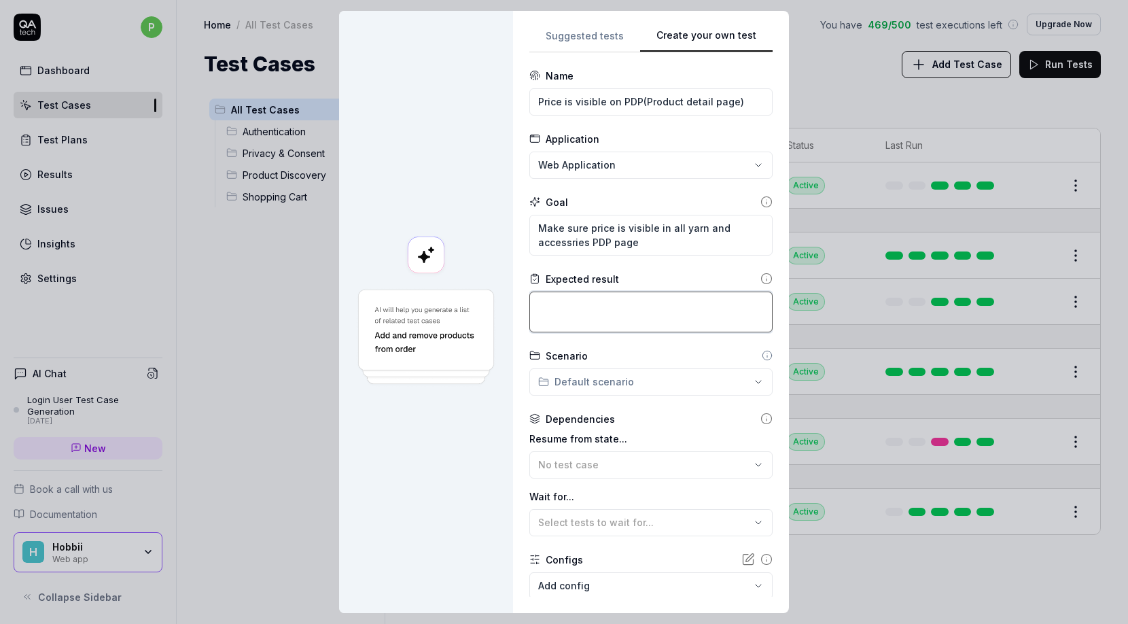
click at [588, 298] on textarea at bounding box center [651, 312] width 243 height 41
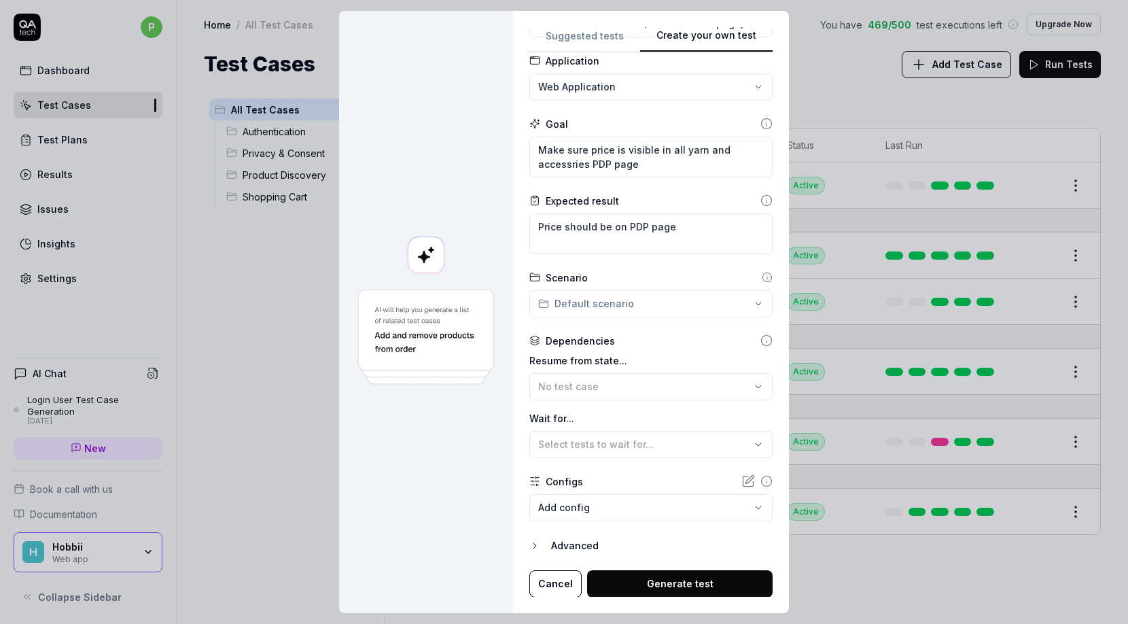
scroll to position [77, 0]
click at [667, 586] on button "Generate test" at bounding box center [680, 584] width 186 height 27
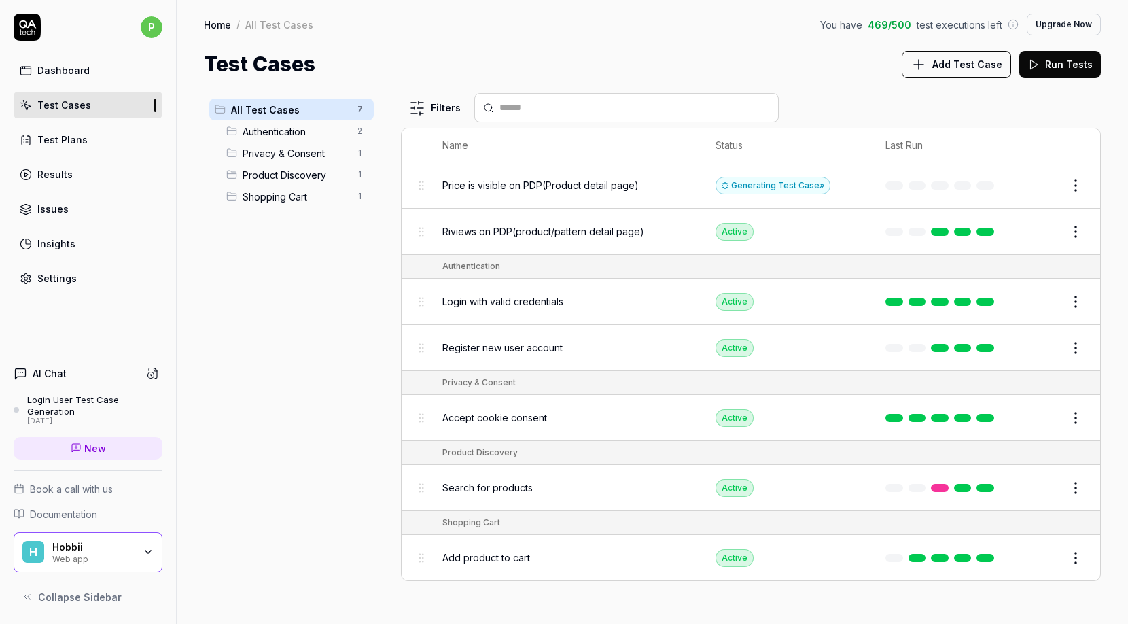
click at [535, 188] on span "Price is visible on PDP(Product detail page)" at bounding box center [541, 185] width 196 height 14
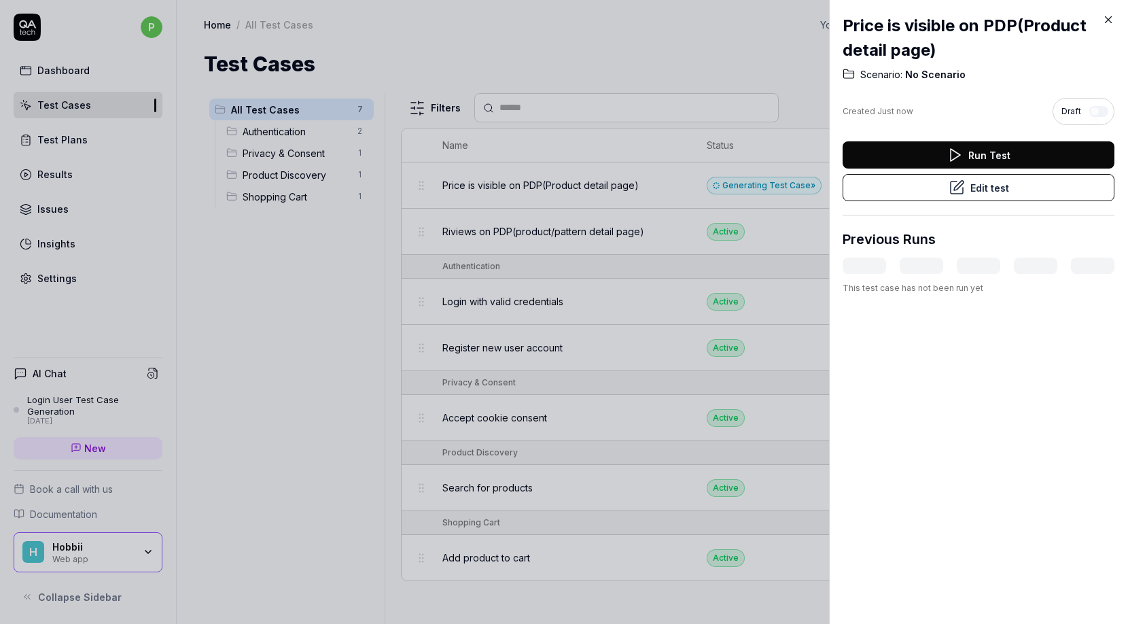
click at [933, 153] on button "Run Test" at bounding box center [979, 154] width 272 height 27
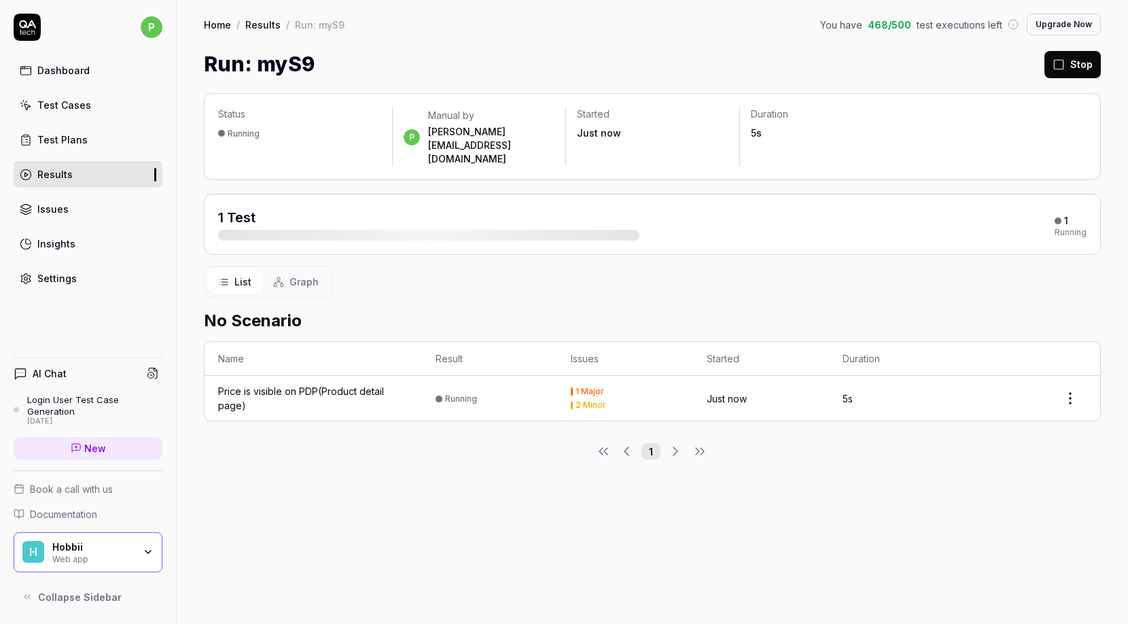
click at [325, 384] on div "Price is visible on PDP(Product detail page)" at bounding box center [313, 398] width 190 height 29
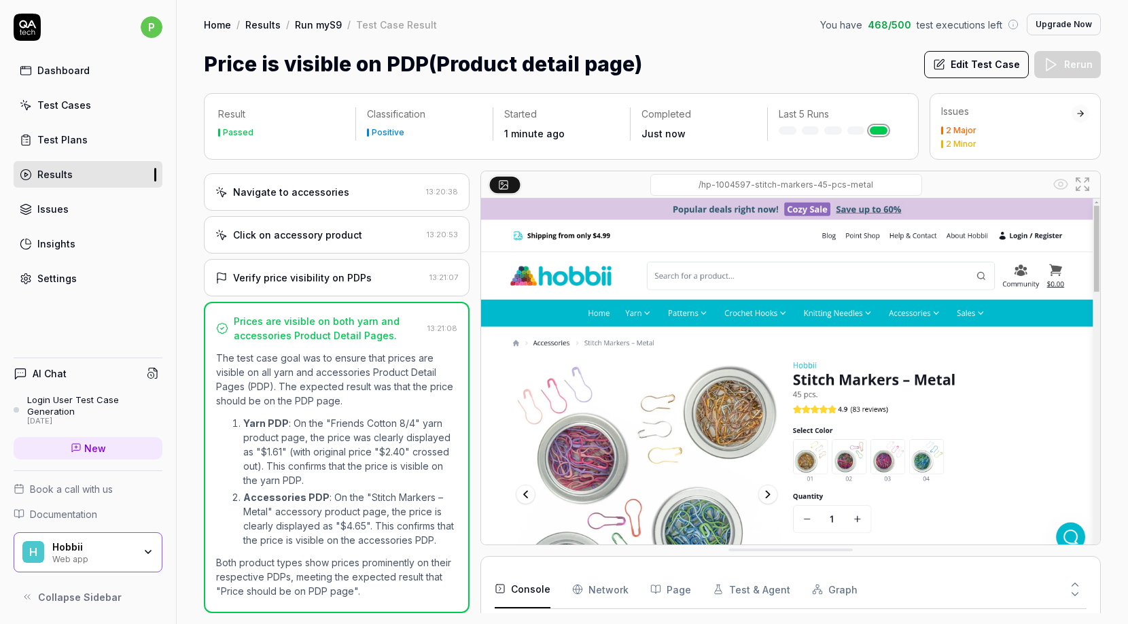
click at [638, 309] on img at bounding box center [790, 391] width 619 height 387
click at [637, 317] on img at bounding box center [790, 391] width 619 height 387
click at [54, 137] on div "Test Plans" at bounding box center [62, 140] width 50 height 14
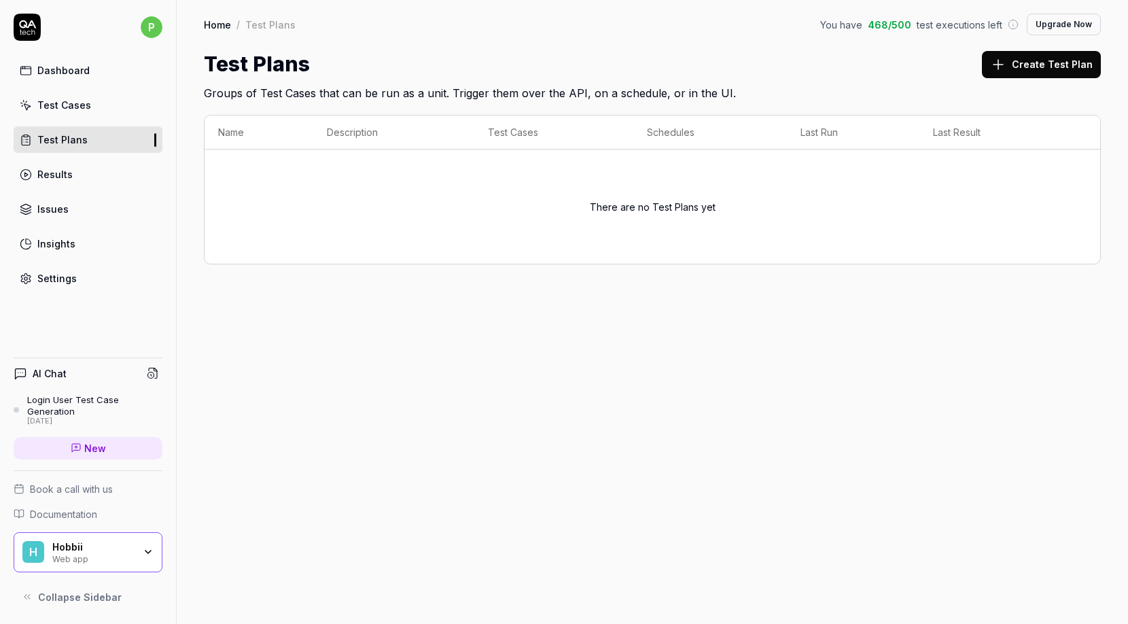
click at [64, 99] on div "Test Cases" at bounding box center [64, 105] width 54 height 14
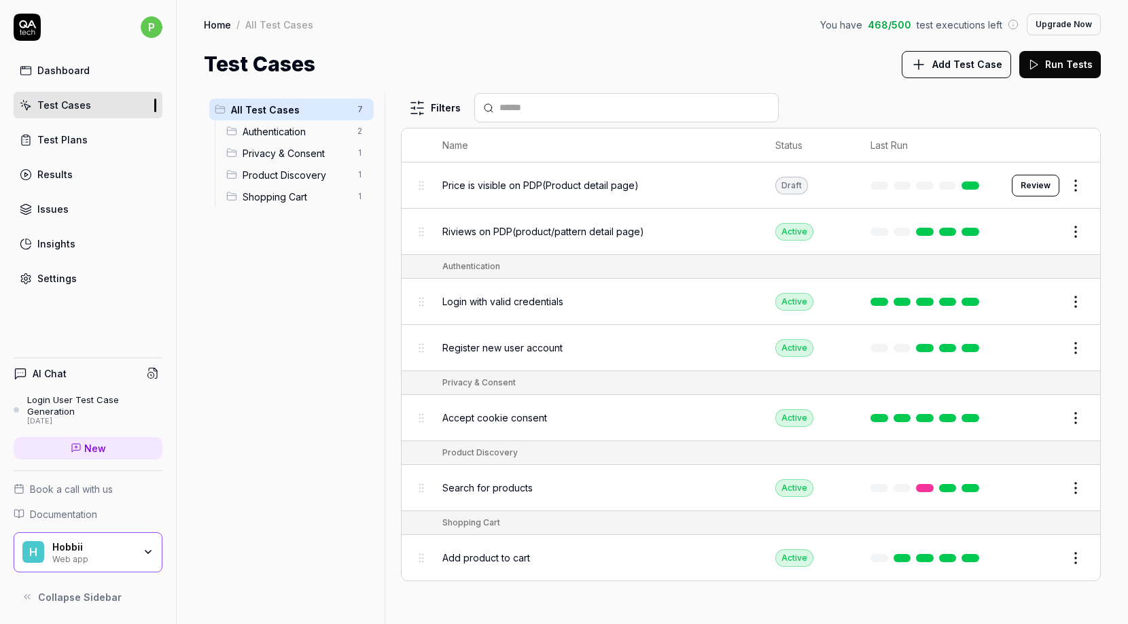
click at [64, 120] on div "Dashboard Test Cases Test Plans Results Issues Insights Settings" at bounding box center [88, 174] width 149 height 235
click at [1034, 177] on button "Review" at bounding box center [1036, 186] width 48 height 22
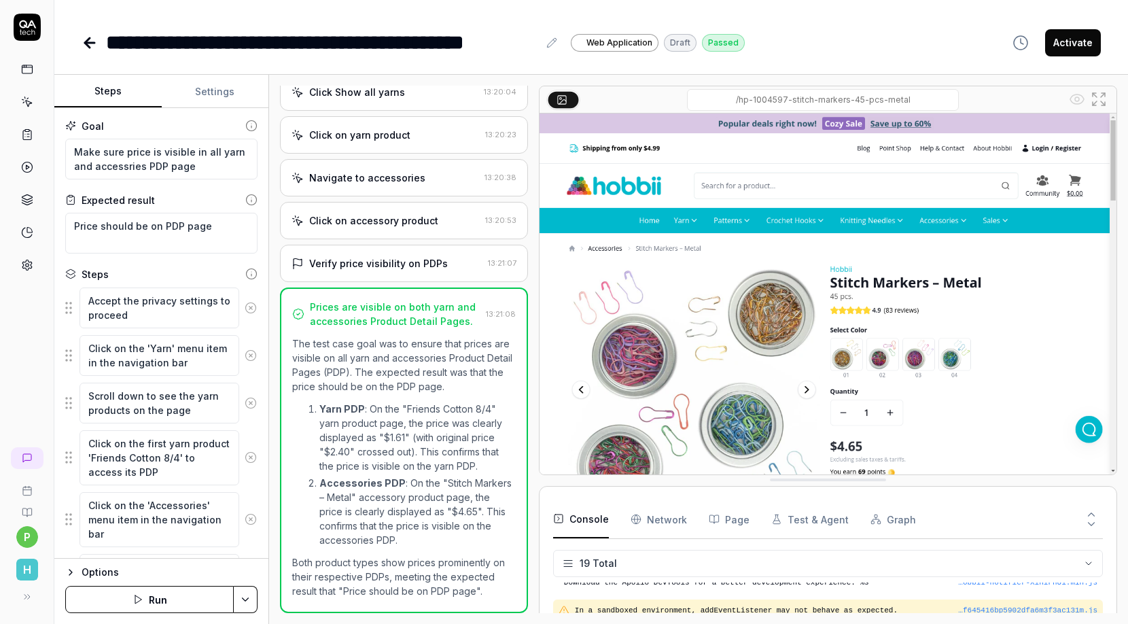
scroll to position [451, 0]
click at [1081, 43] on button "Activate" at bounding box center [1073, 42] width 56 height 27
click at [1070, 45] on button "Convert to draft" at bounding box center [1054, 42] width 94 height 27
